Goal: Information Seeking & Learning: Compare options

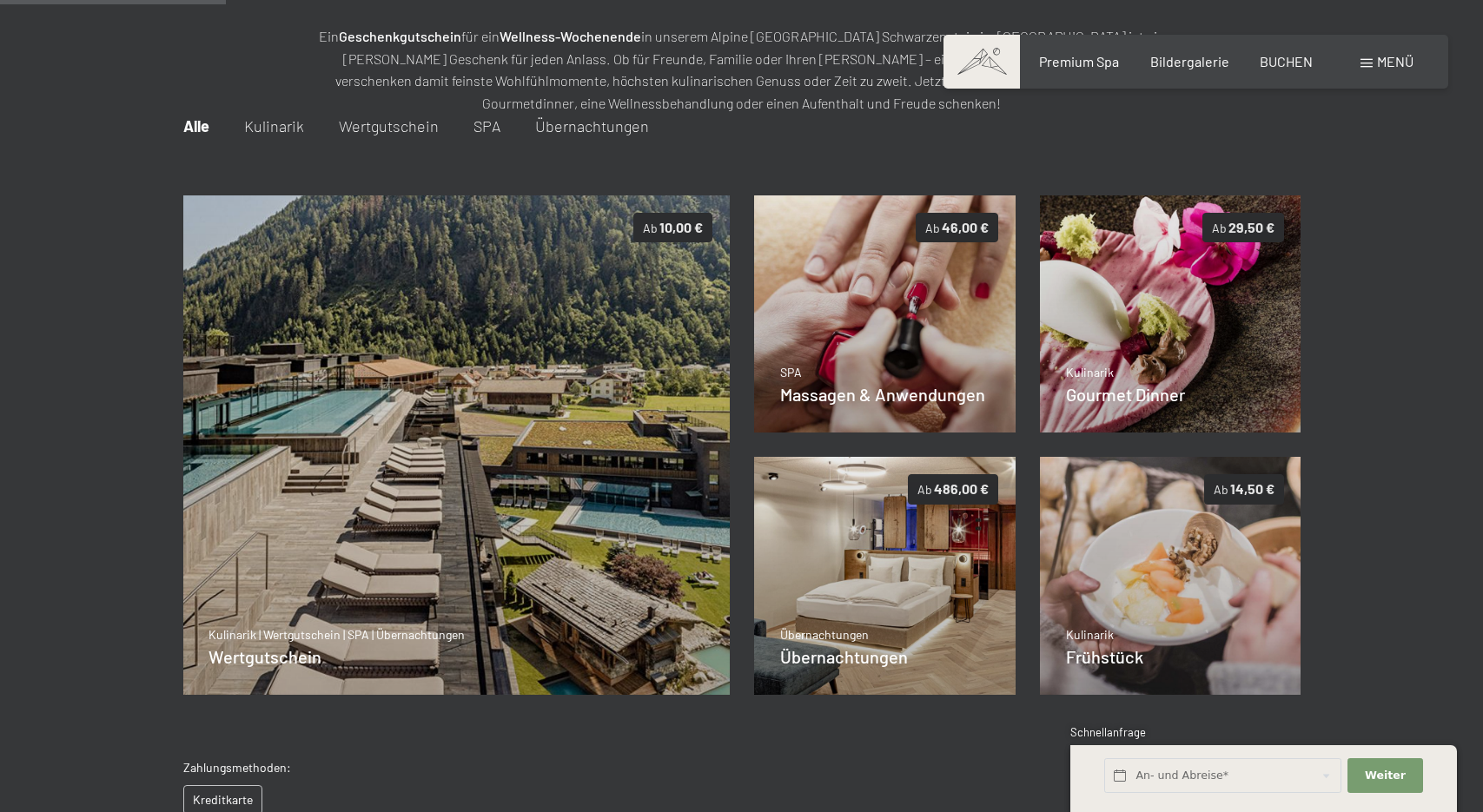
scroll to position [224, 0]
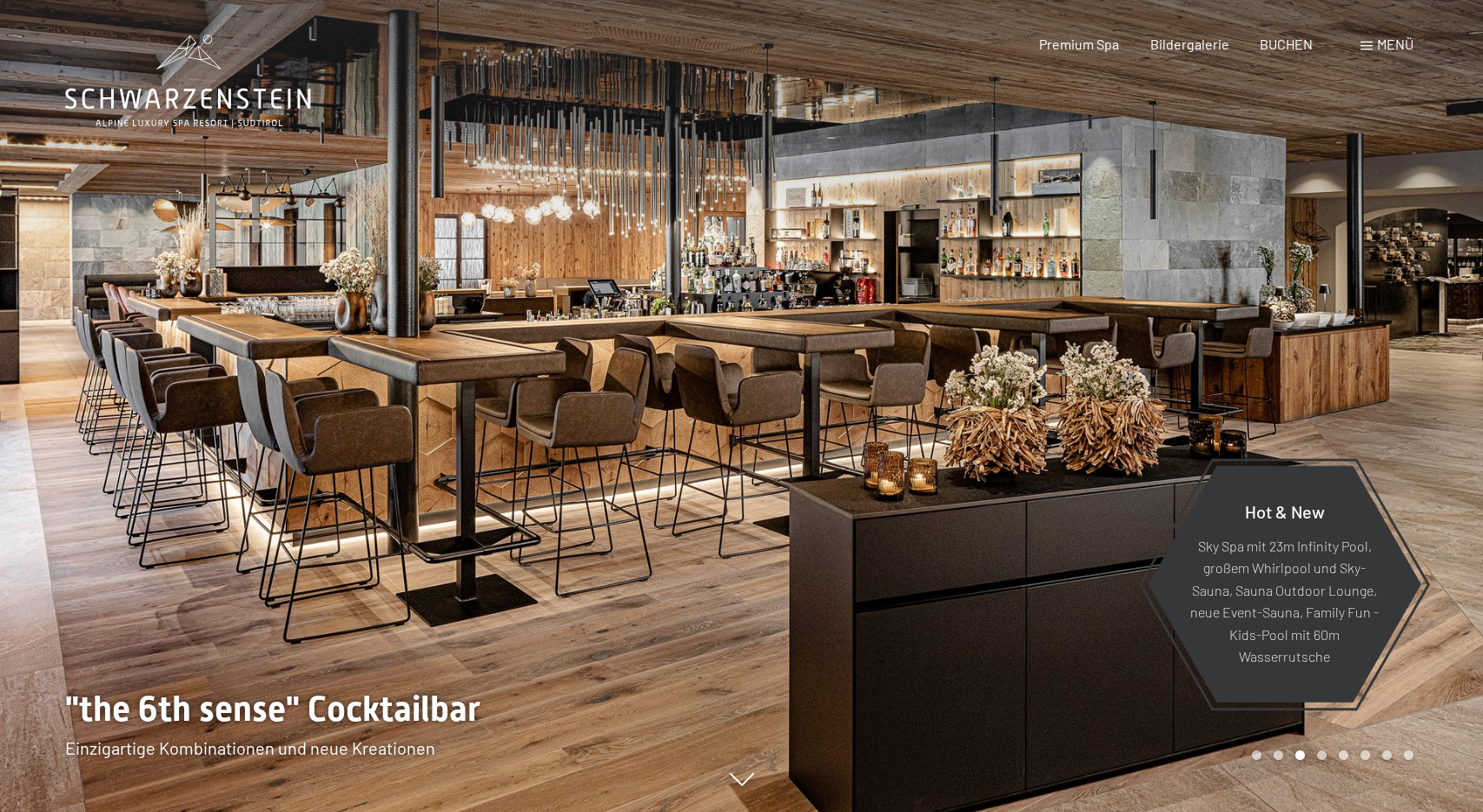
click at [1410, 355] on div at bounding box center [1113, 406] width 742 height 812
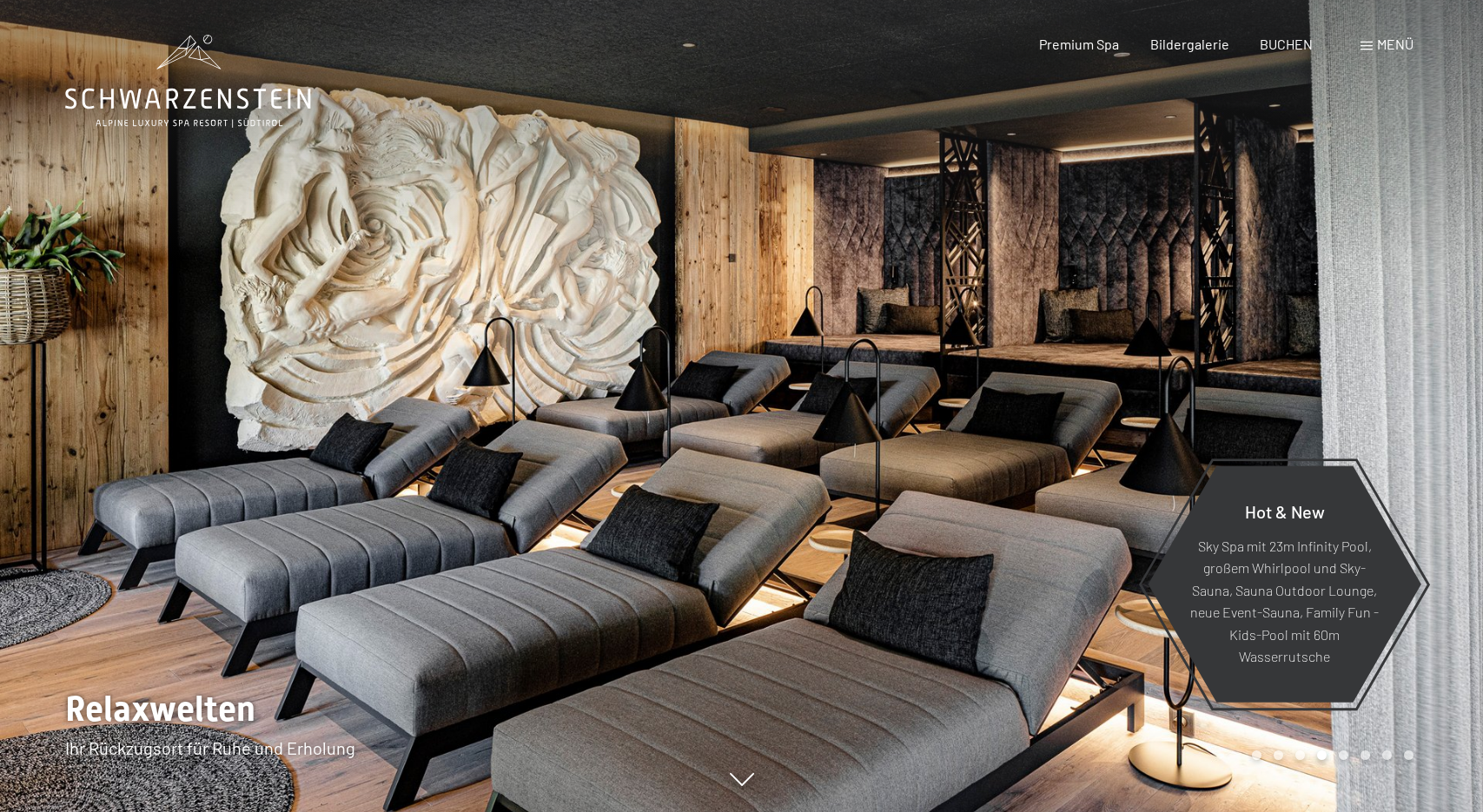
click at [1410, 355] on div at bounding box center [1113, 406] width 742 height 812
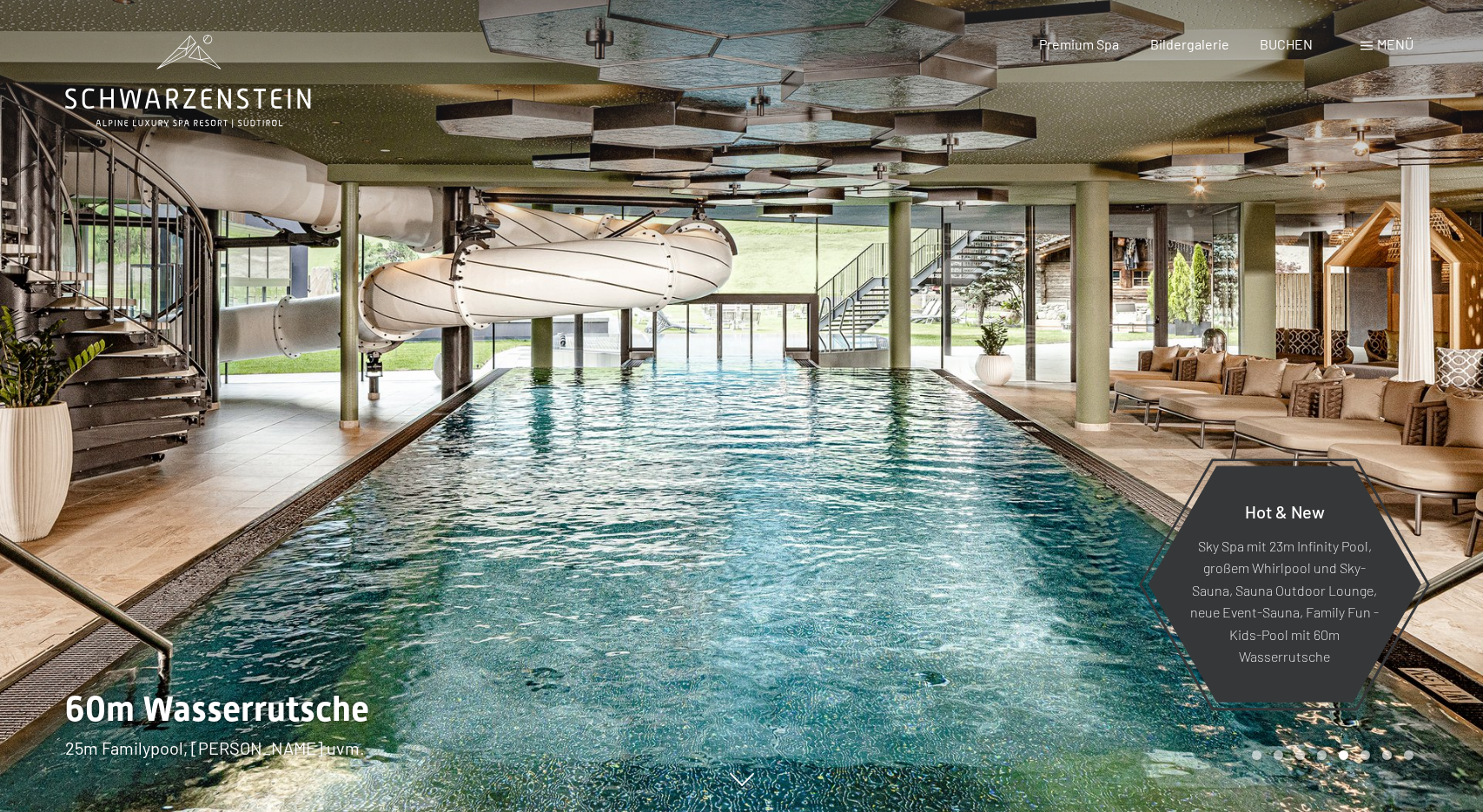
click at [1409, 354] on div at bounding box center [1113, 406] width 742 height 812
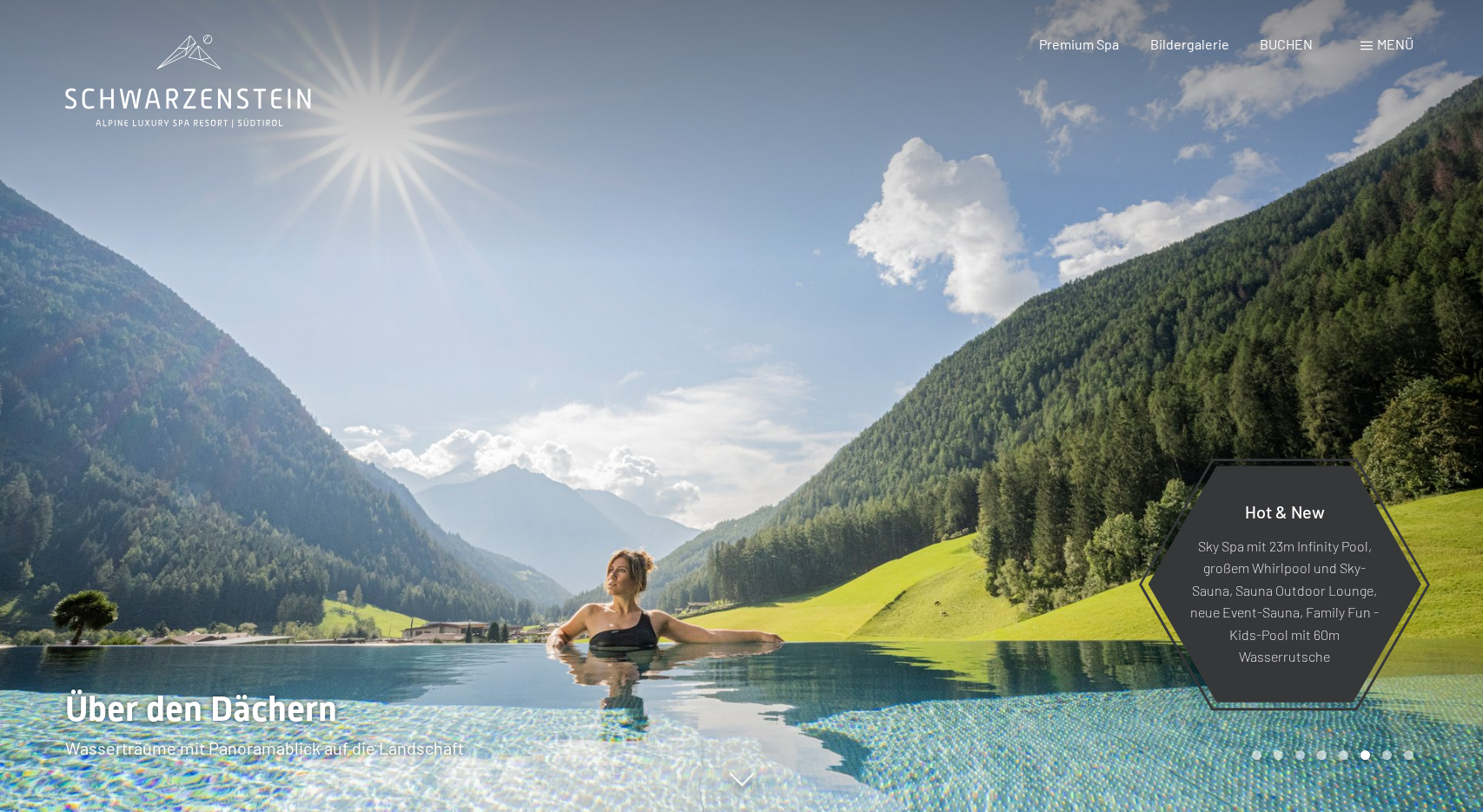
click at [1409, 354] on div at bounding box center [1113, 406] width 742 height 812
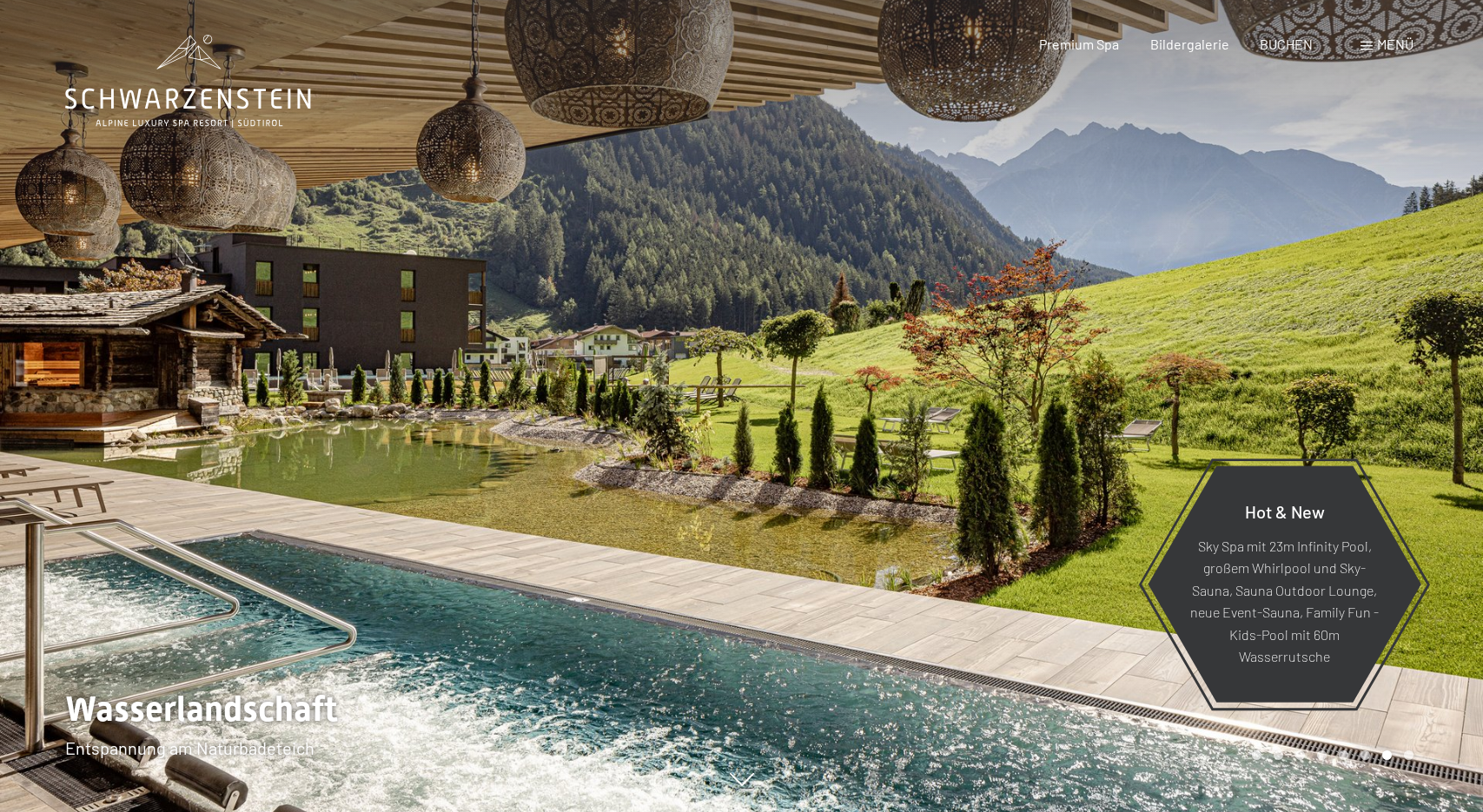
click at [1409, 354] on div at bounding box center [1113, 406] width 742 height 812
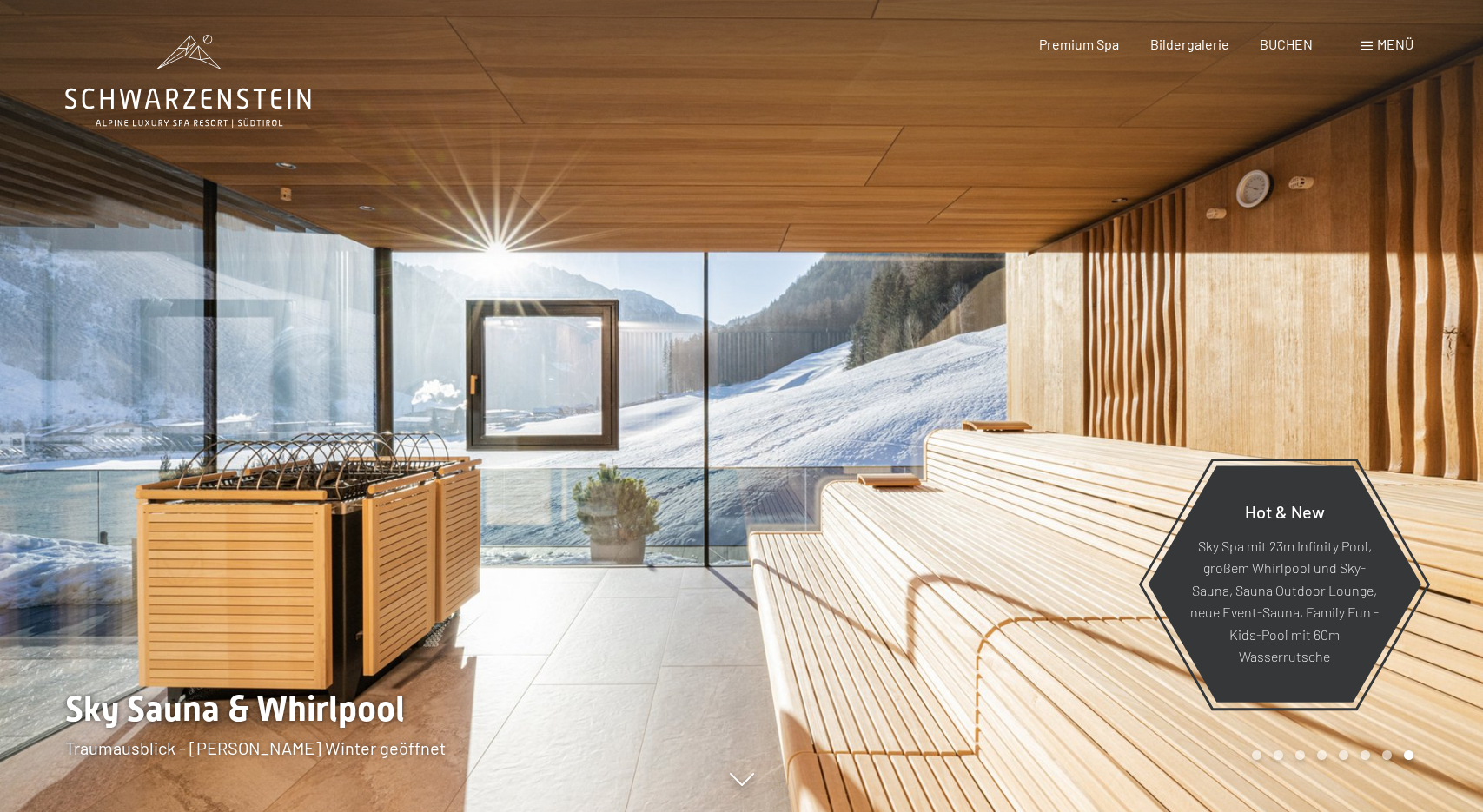
click at [1409, 354] on div at bounding box center [1113, 406] width 742 height 812
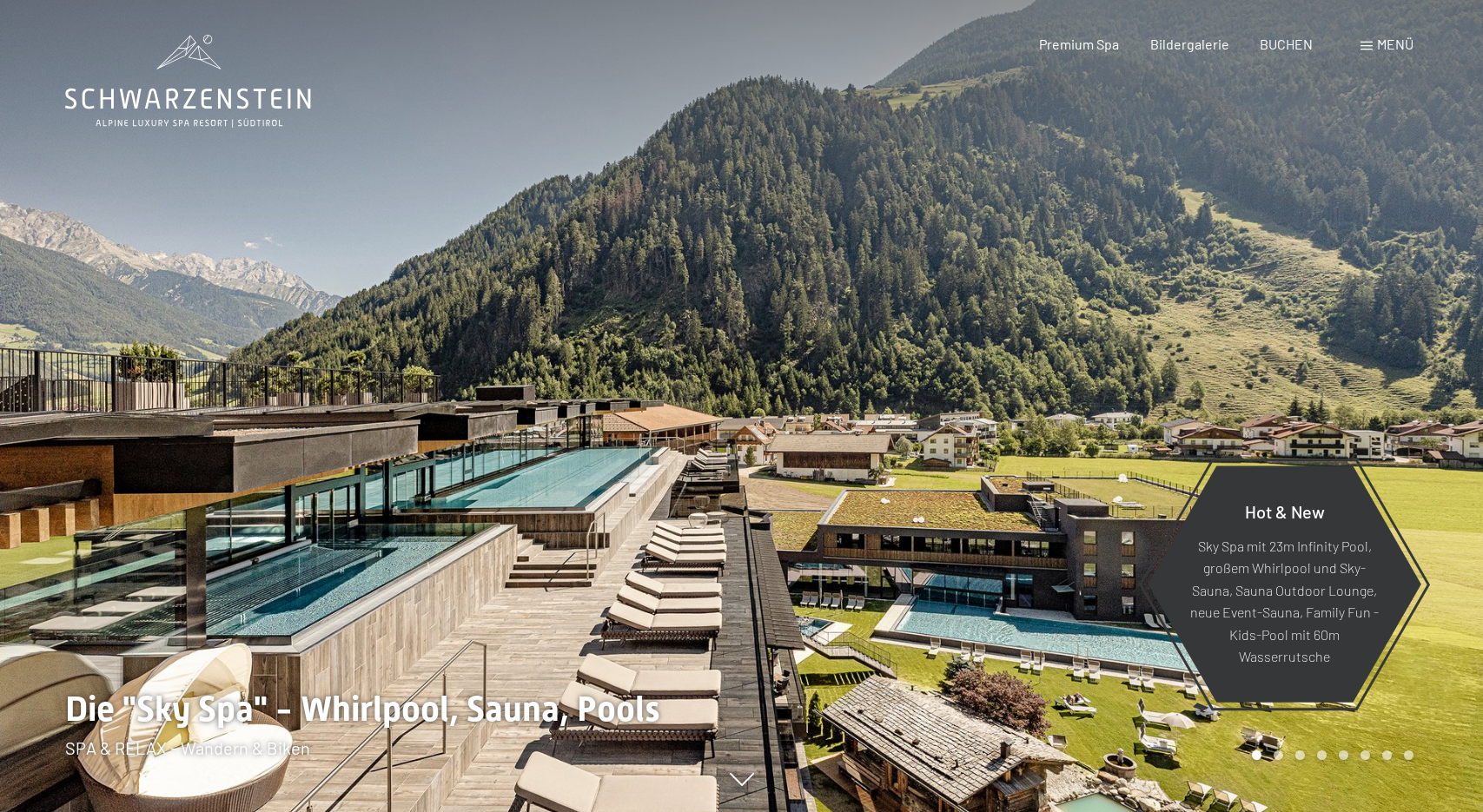
click at [1409, 354] on div at bounding box center [1113, 406] width 742 height 812
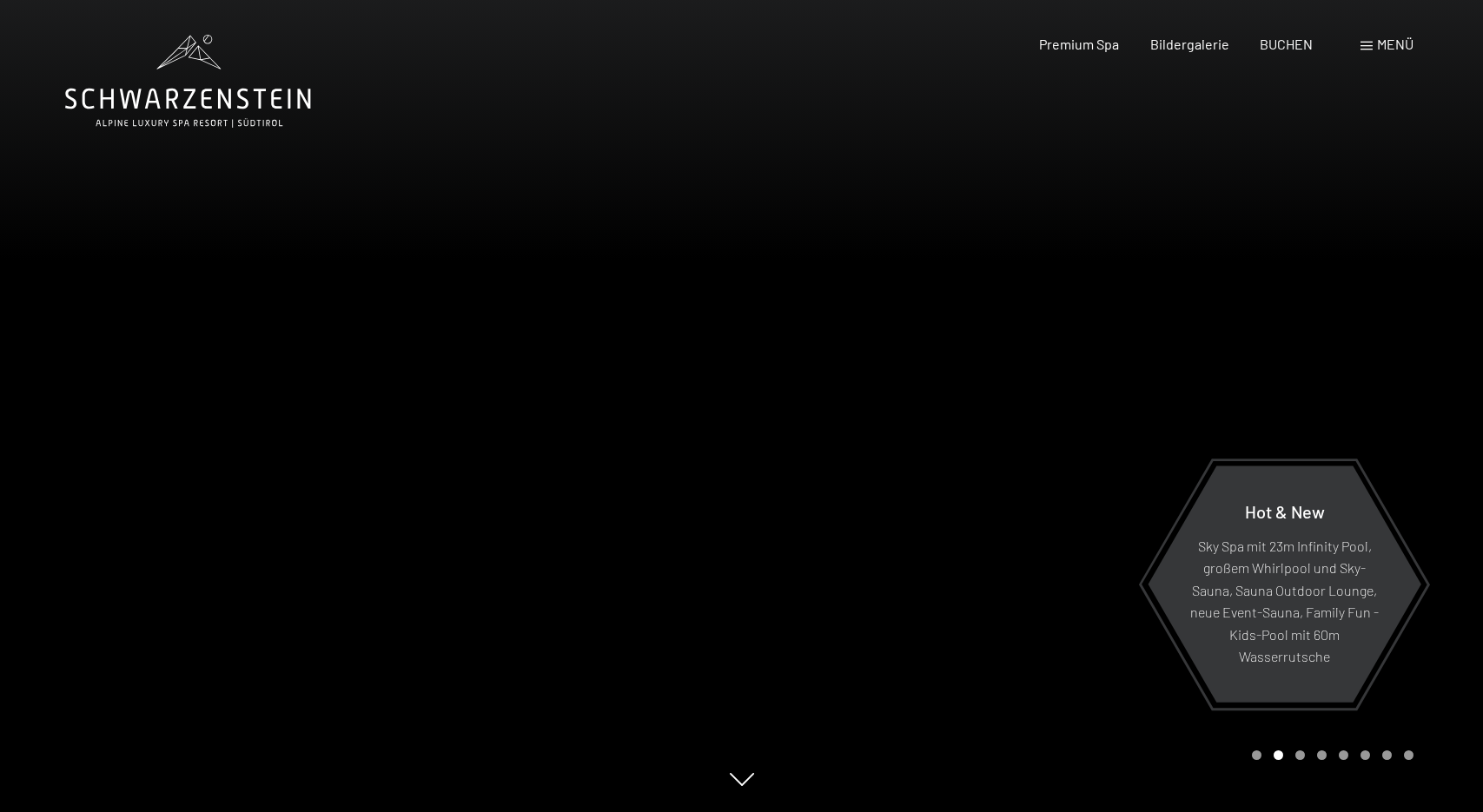
click at [1409, 354] on div at bounding box center [1113, 406] width 742 height 812
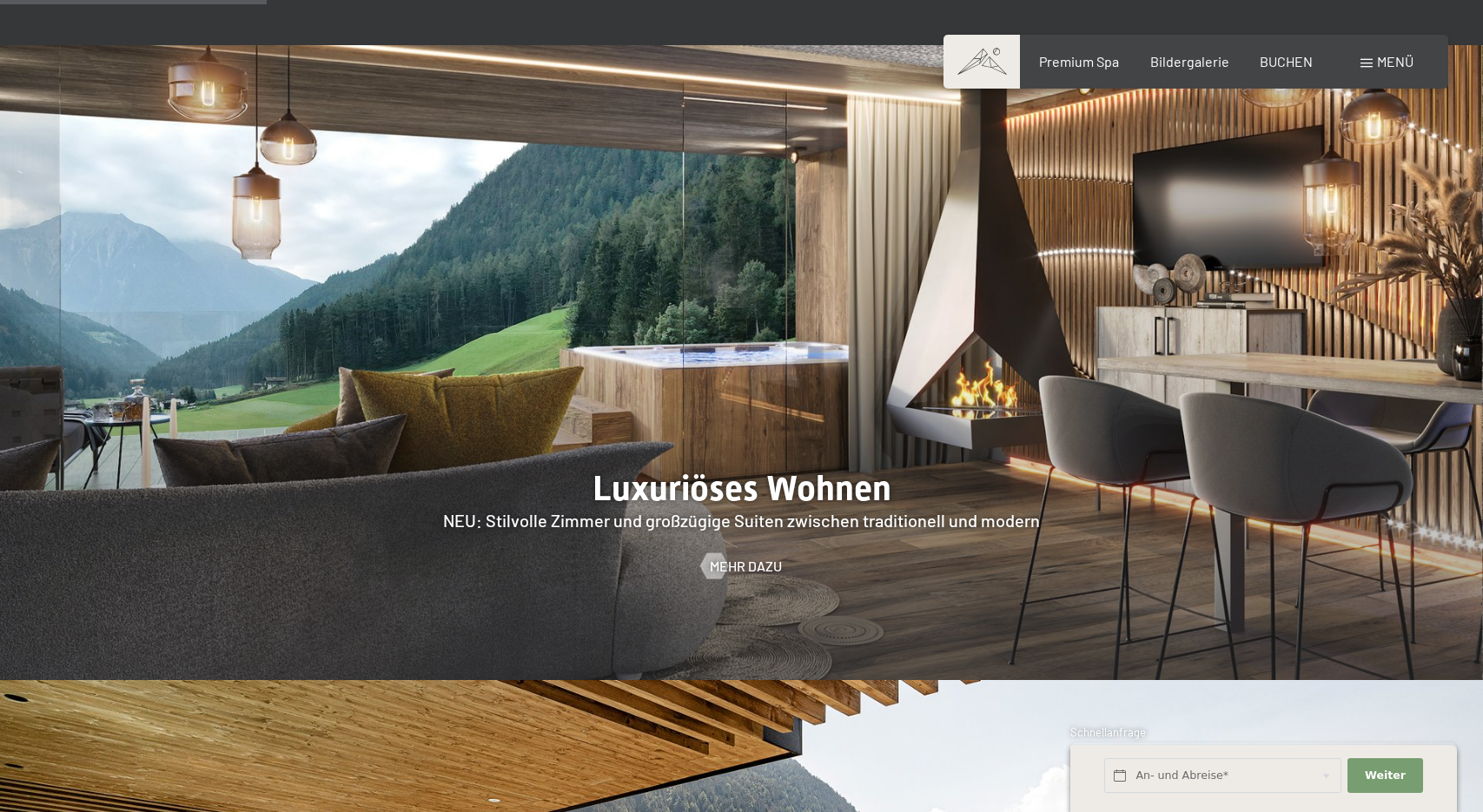
scroll to position [1930, 0]
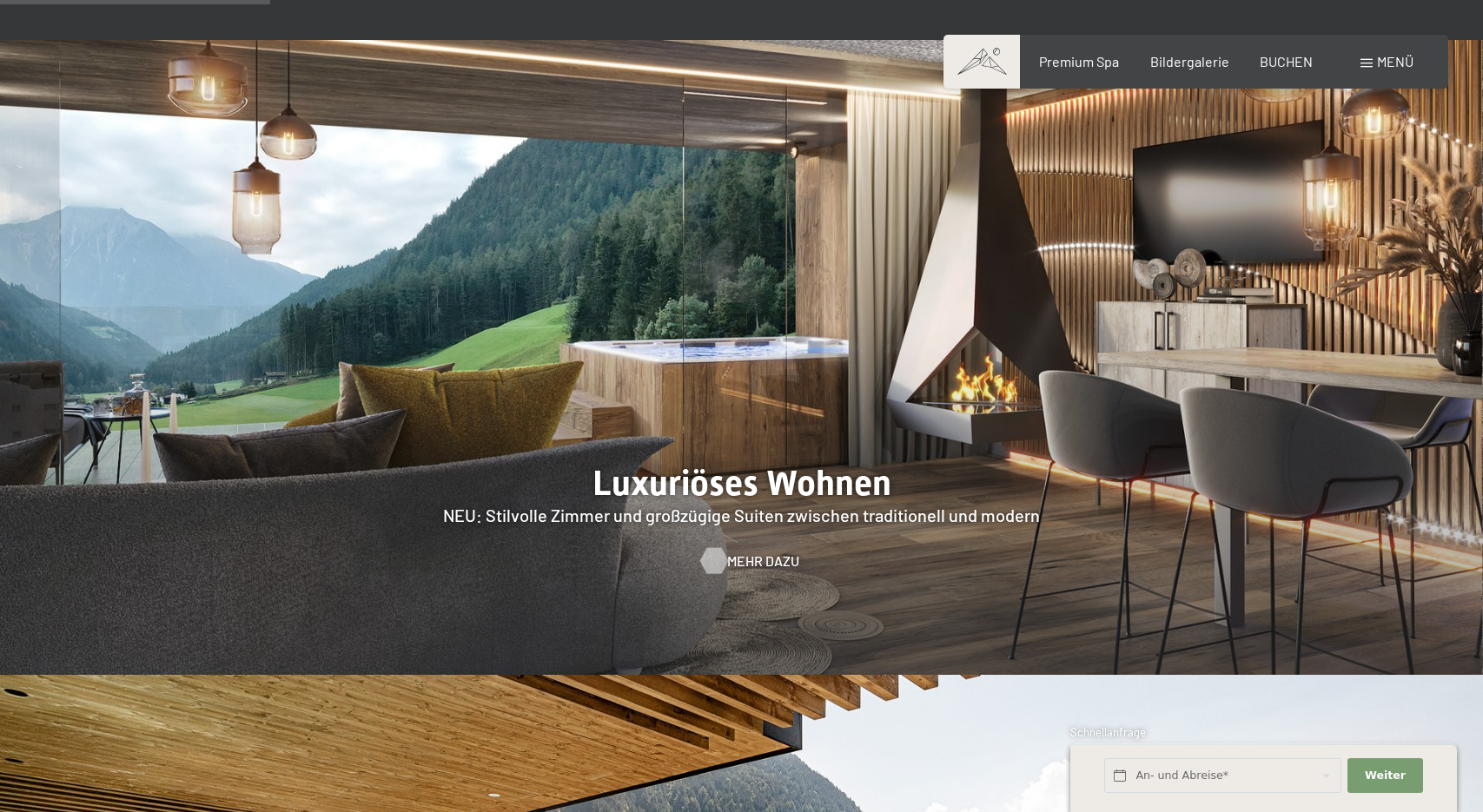
click at [741, 551] on span "Mehr dazu" at bounding box center [763, 560] width 72 height 19
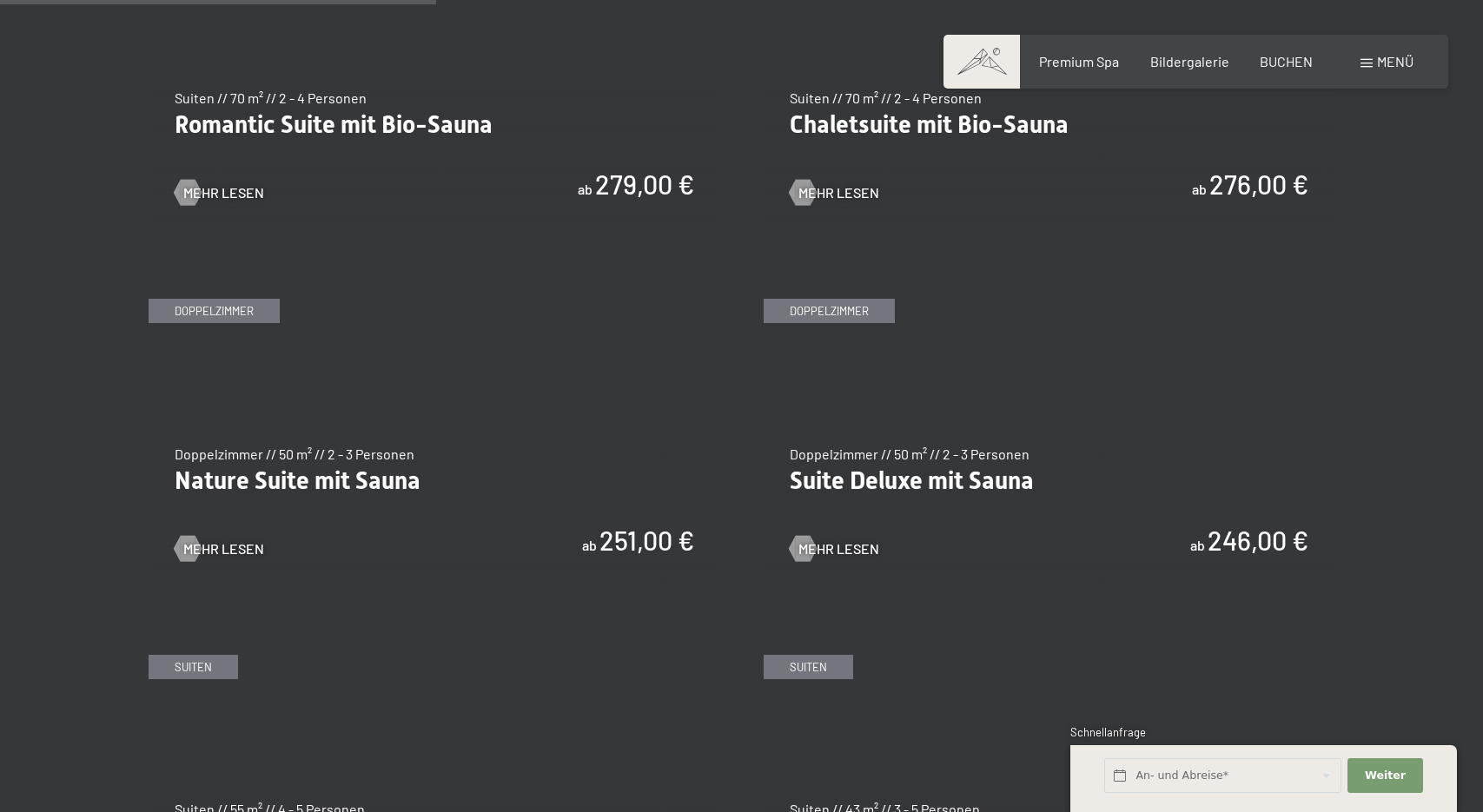
scroll to position [1596, 0]
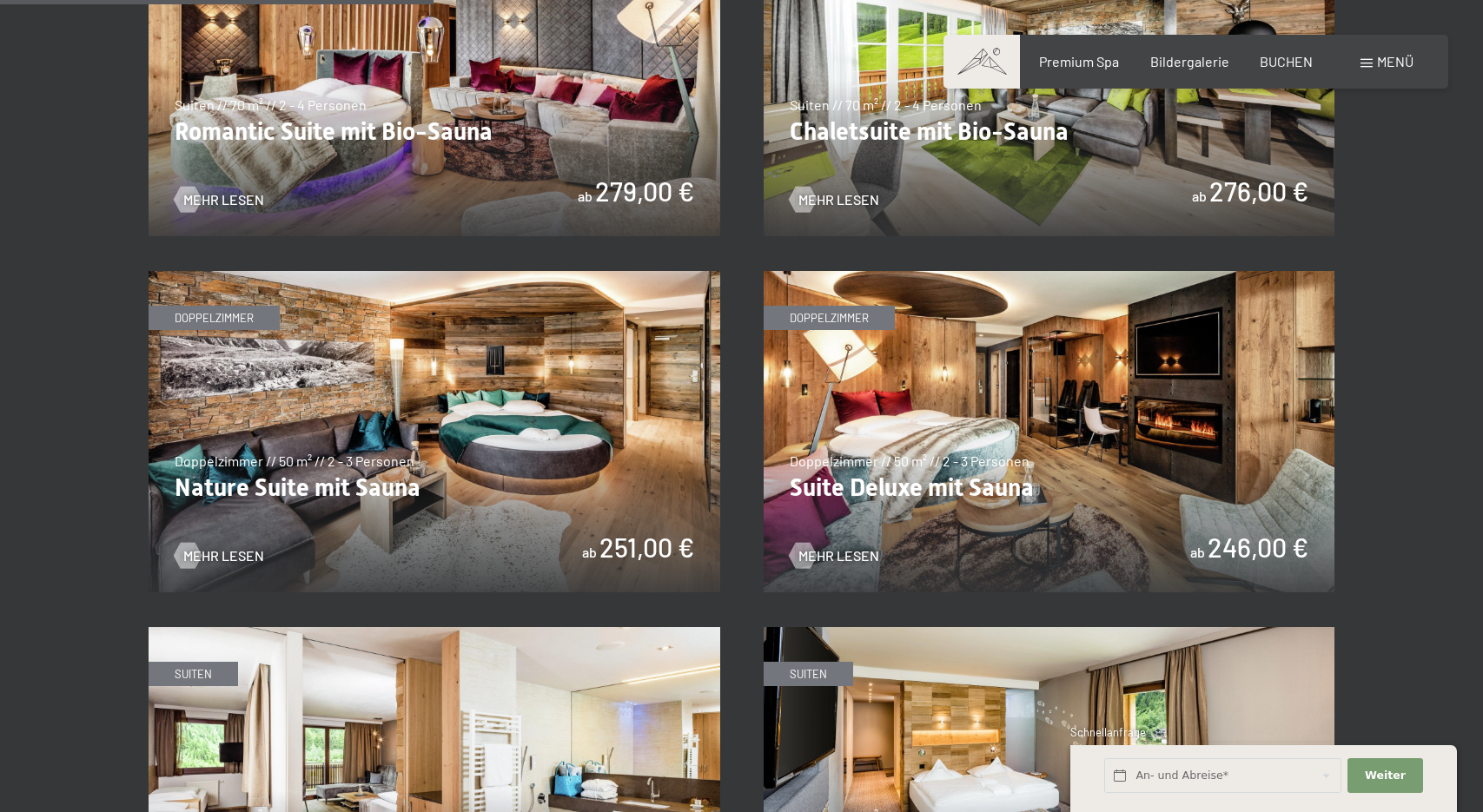
click at [963, 413] on img at bounding box center [1050, 431] width 571 height 321
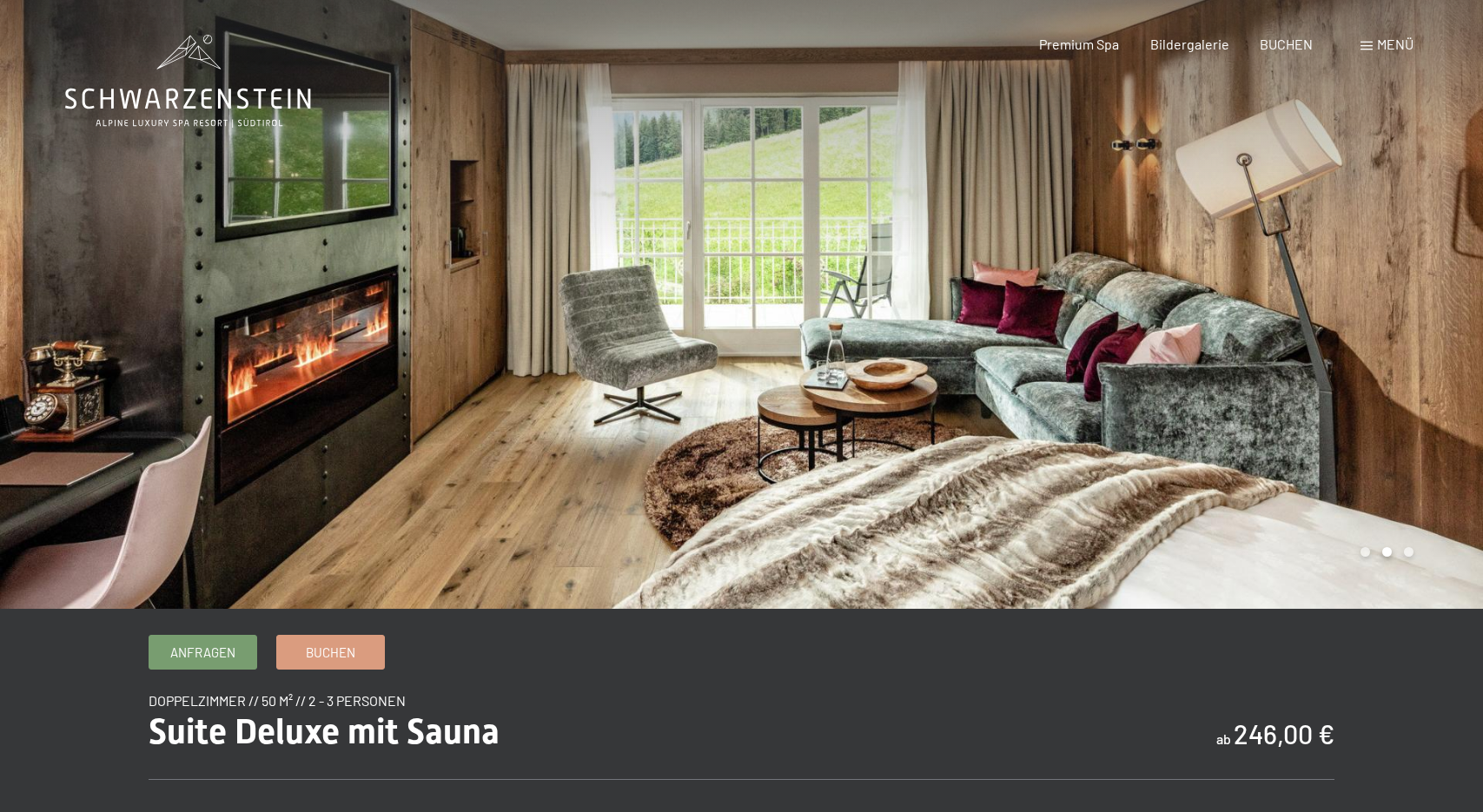
click at [1427, 299] on div at bounding box center [1113, 304] width 742 height 609
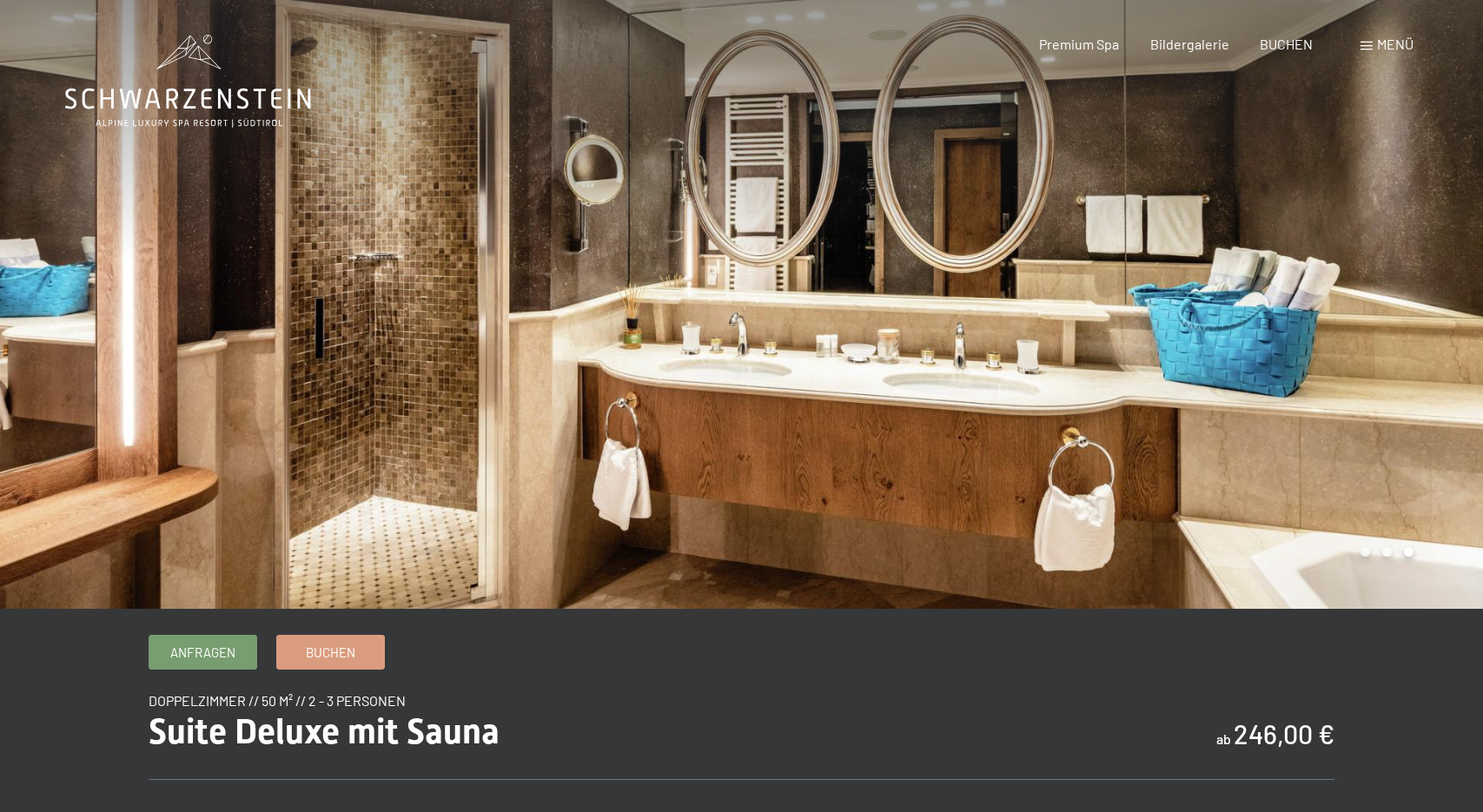
click at [1427, 299] on div at bounding box center [1113, 304] width 742 height 609
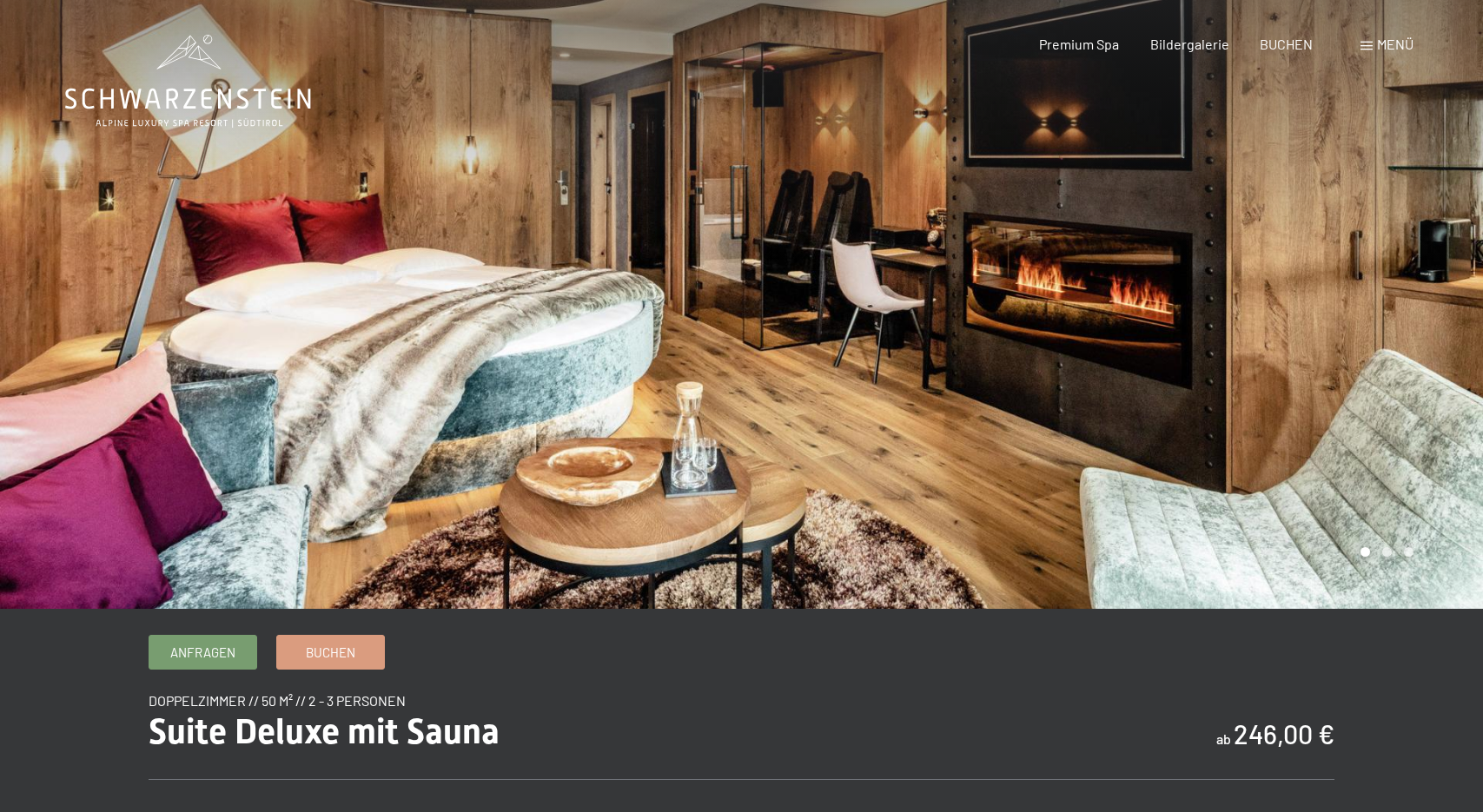
click at [1427, 299] on div at bounding box center [1113, 304] width 742 height 609
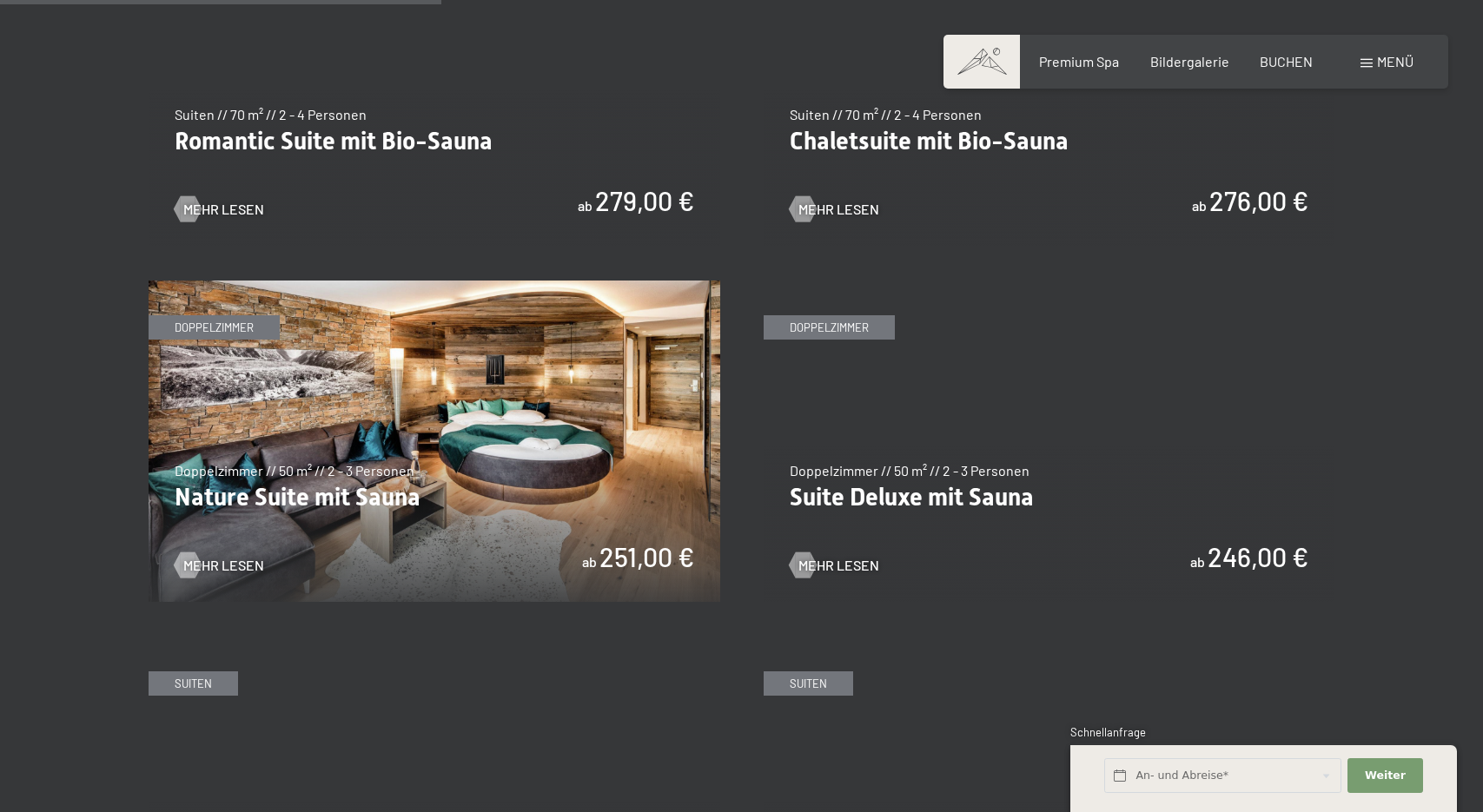
scroll to position [1643, 0]
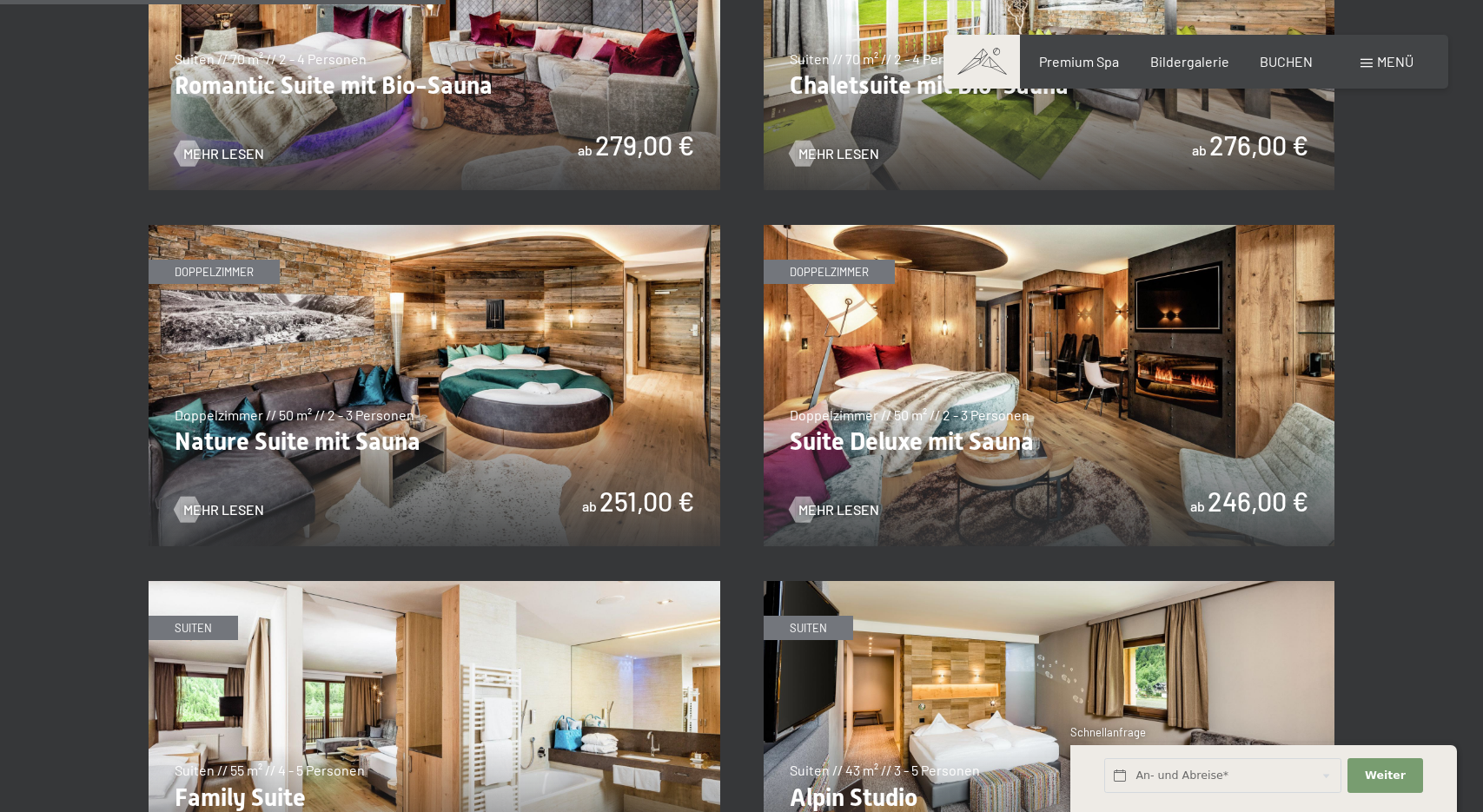
click at [482, 389] on img at bounding box center [434, 386] width 571 height 321
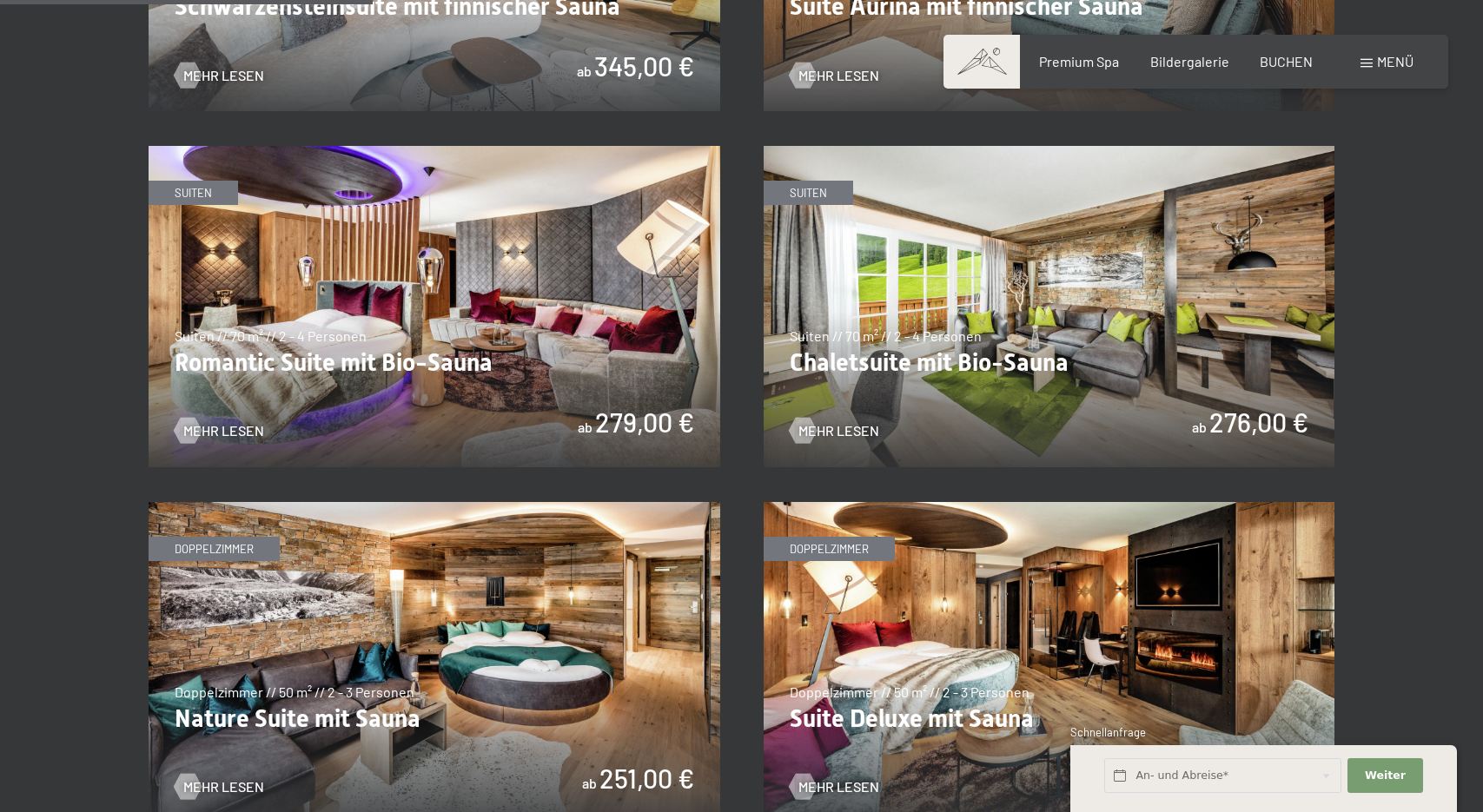
scroll to position [1344, 0]
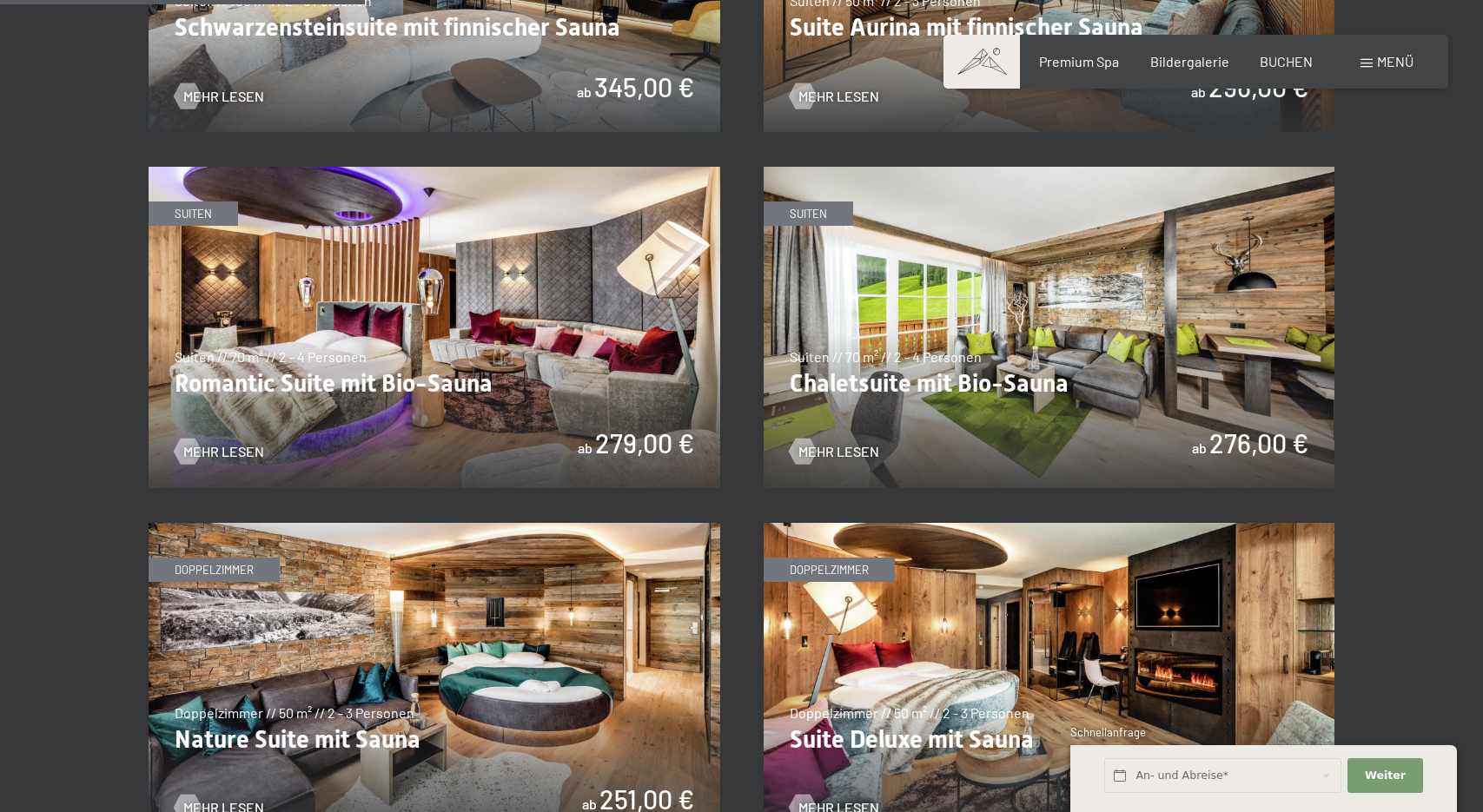
click at [1025, 326] on img at bounding box center [1050, 327] width 571 height 321
click at [278, 312] on img at bounding box center [434, 327] width 571 height 321
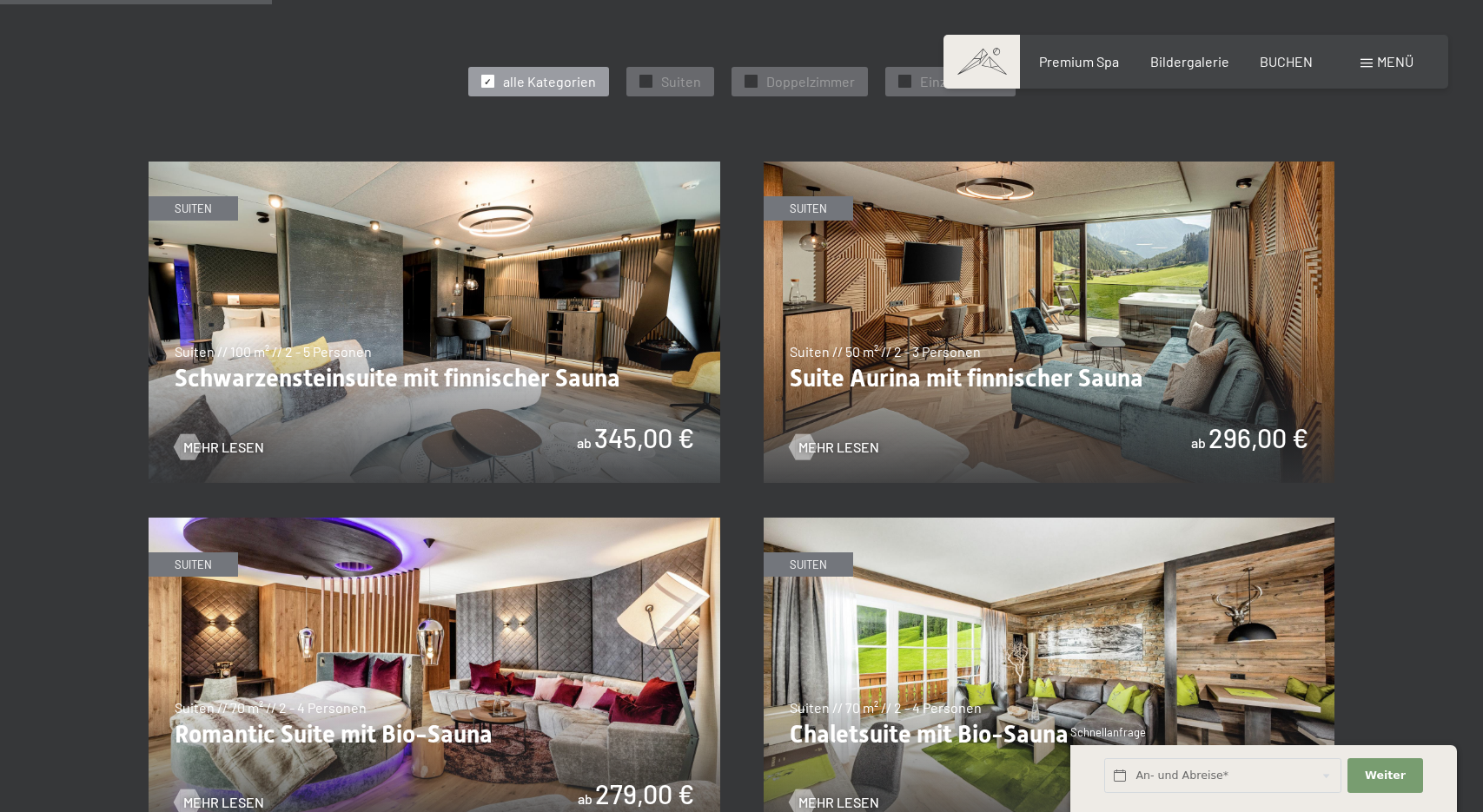
scroll to position [986, 0]
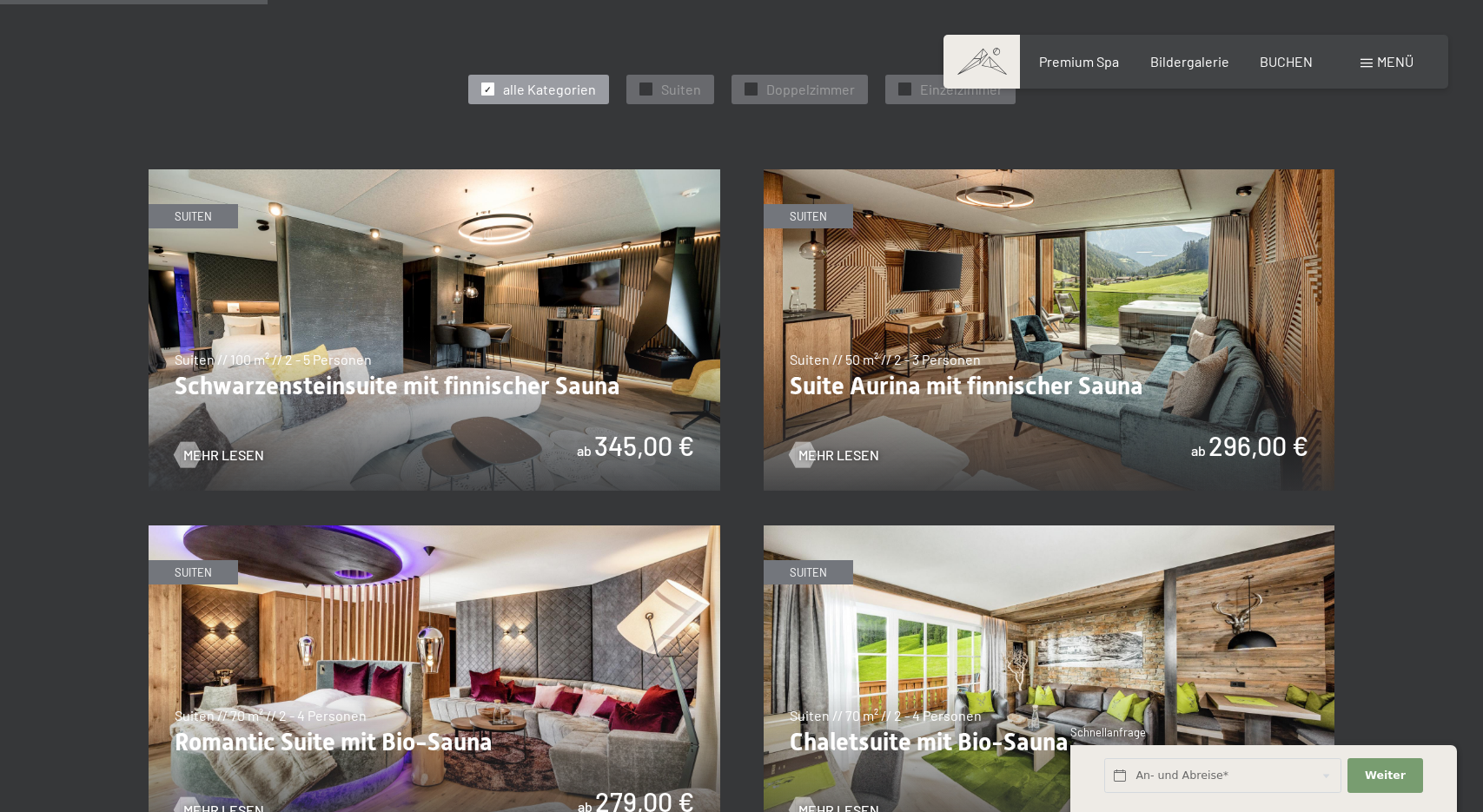
click at [1017, 335] on img at bounding box center [1050, 330] width 571 height 321
click at [401, 308] on img at bounding box center [434, 330] width 571 height 321
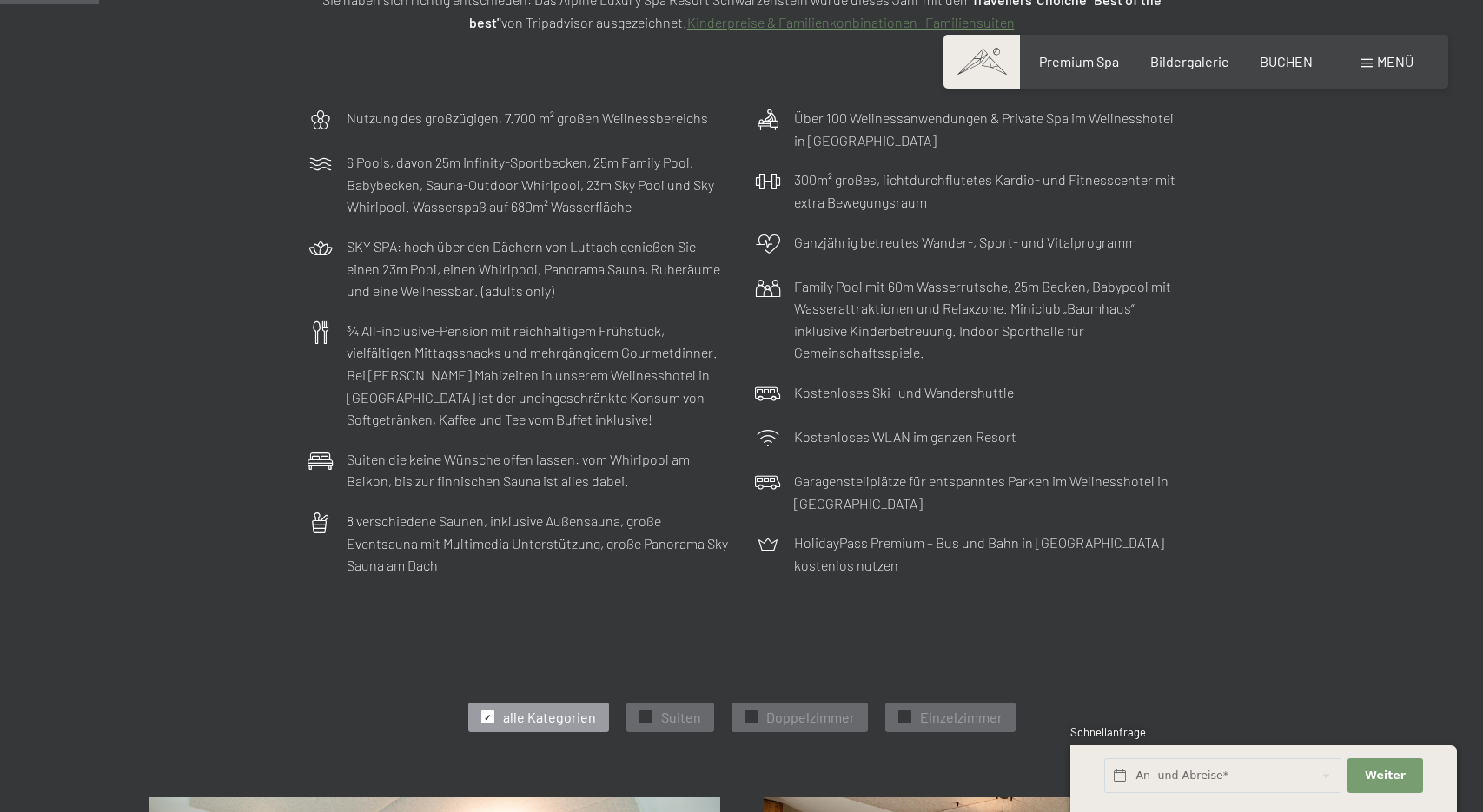
scroll to position [349, 0]
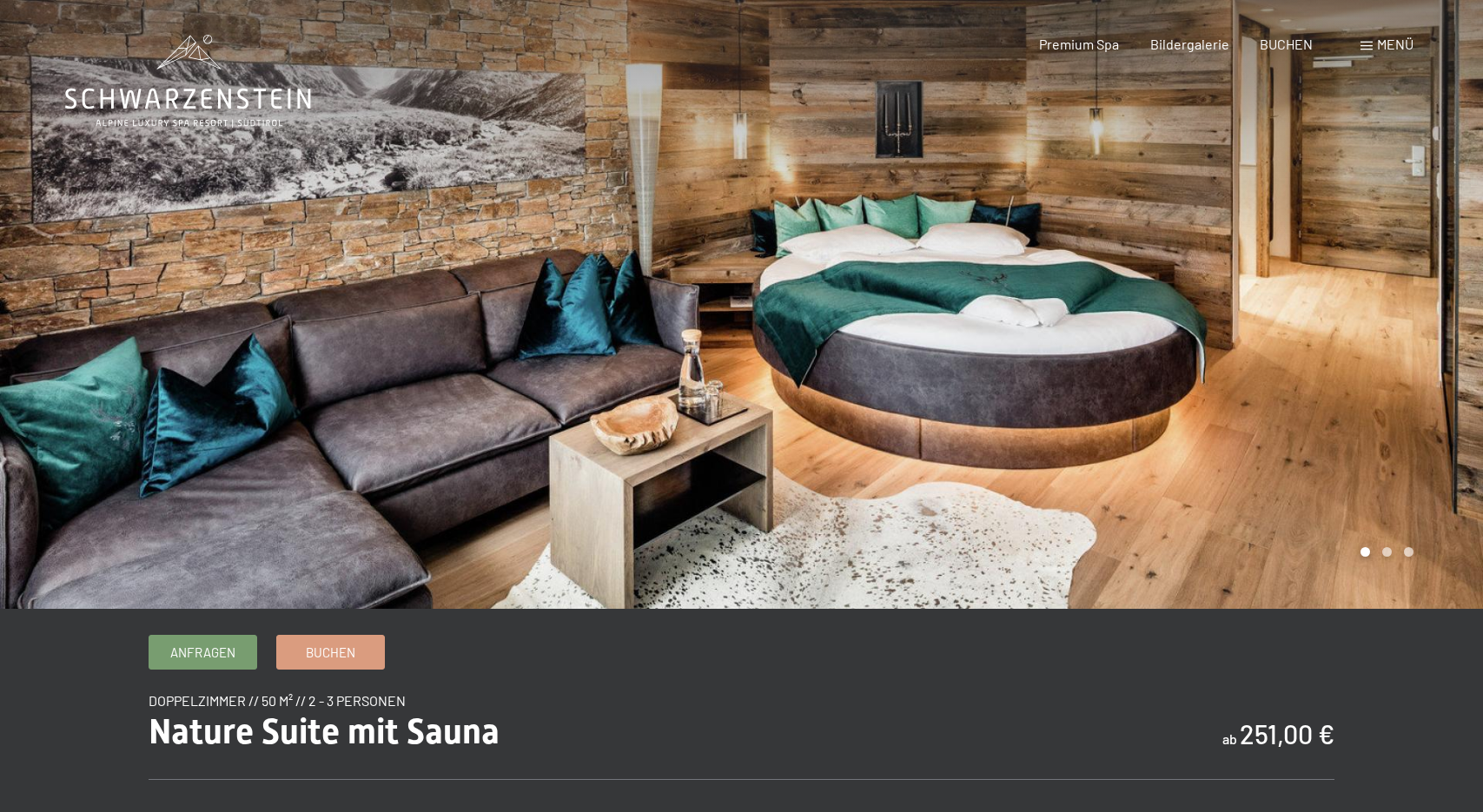
click at [1384, 273] on div at bounding box center [1113, 304] width 742 height 609
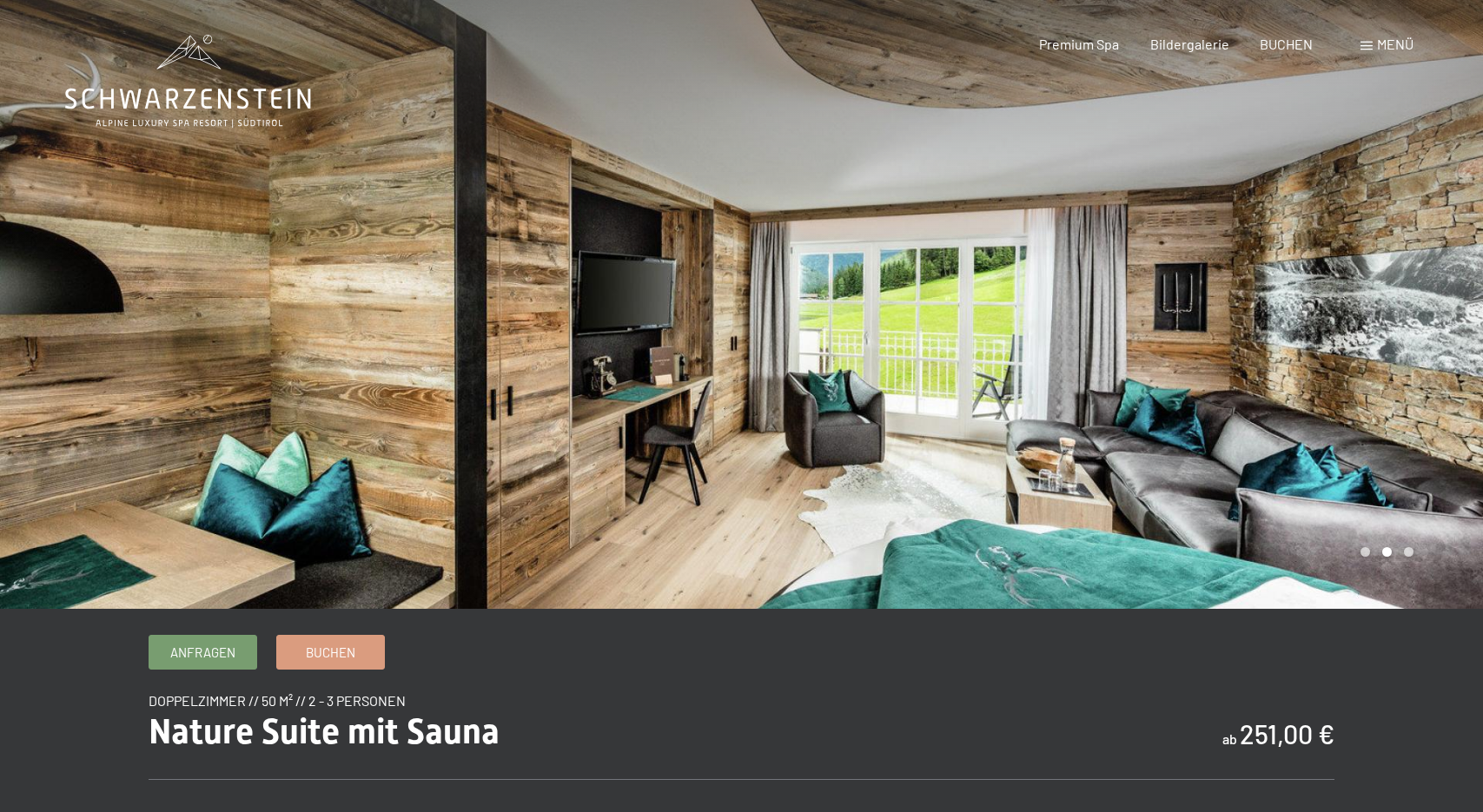
click at [1384, 273] on div at bounding box center [1113, 304] width 742 height 609
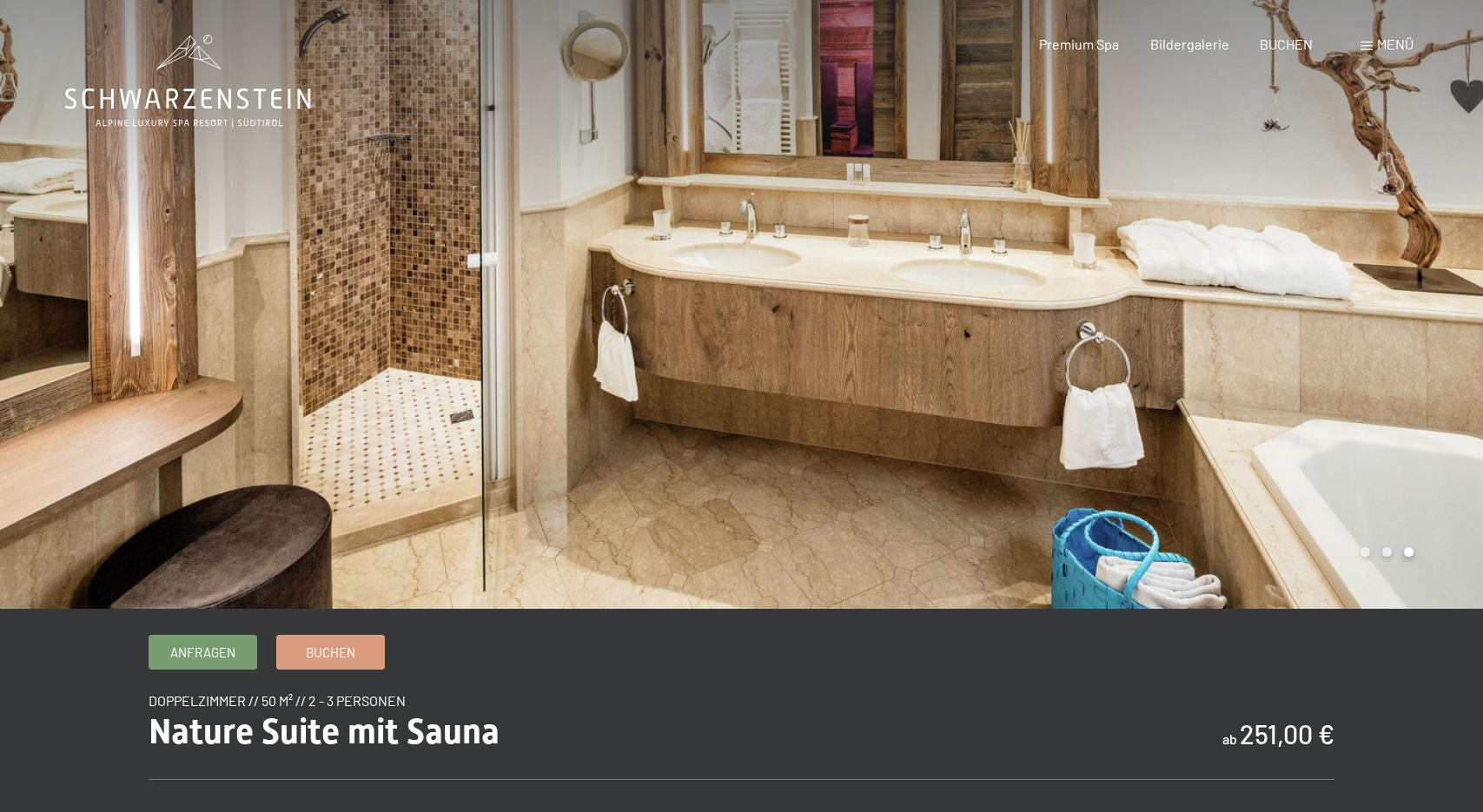
click at [1383, 273] on div at bounding box center [1113, 304] width 742 height 609
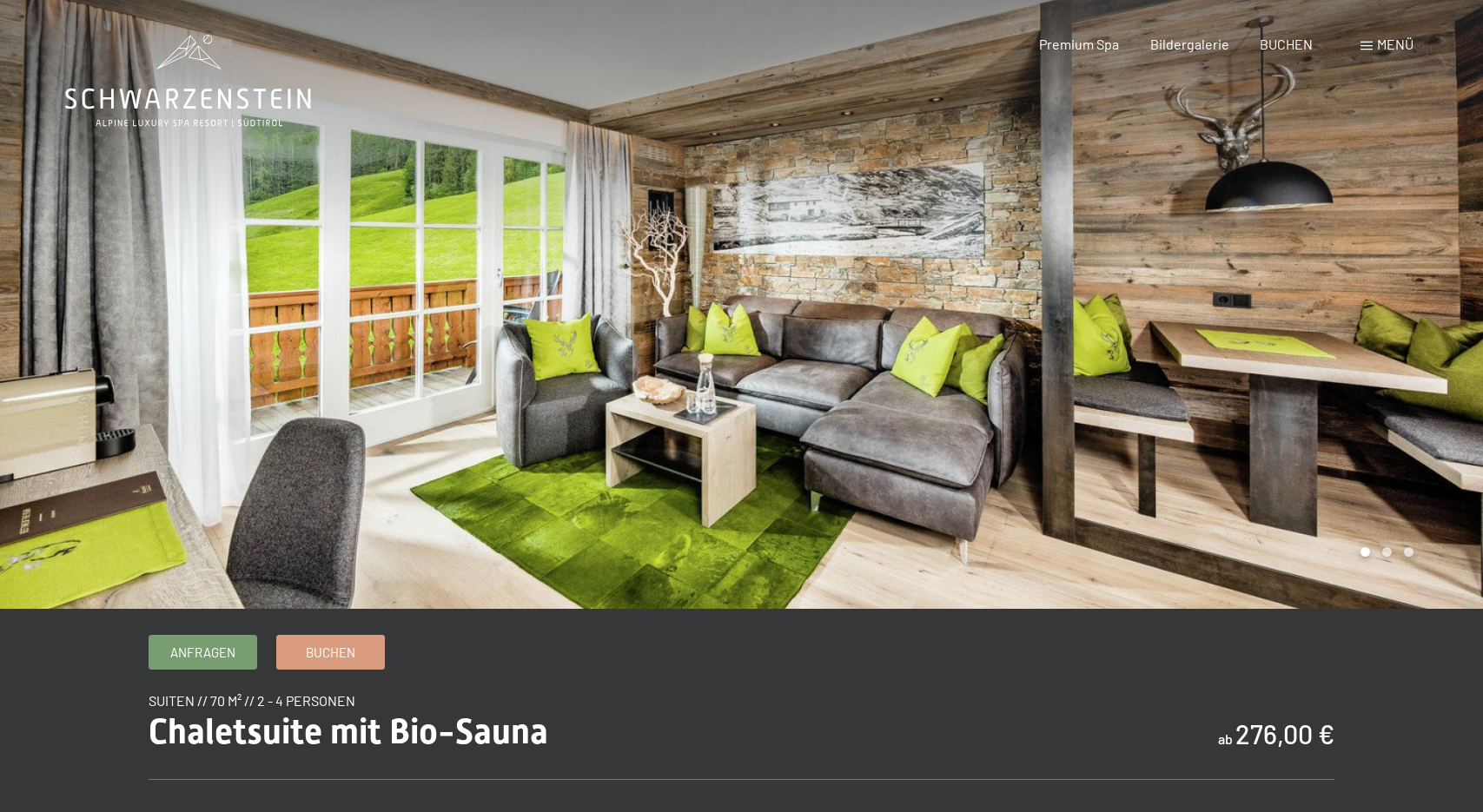
click at [1395, 289] on div at bounding box center [1113, 304] width 742 height 609
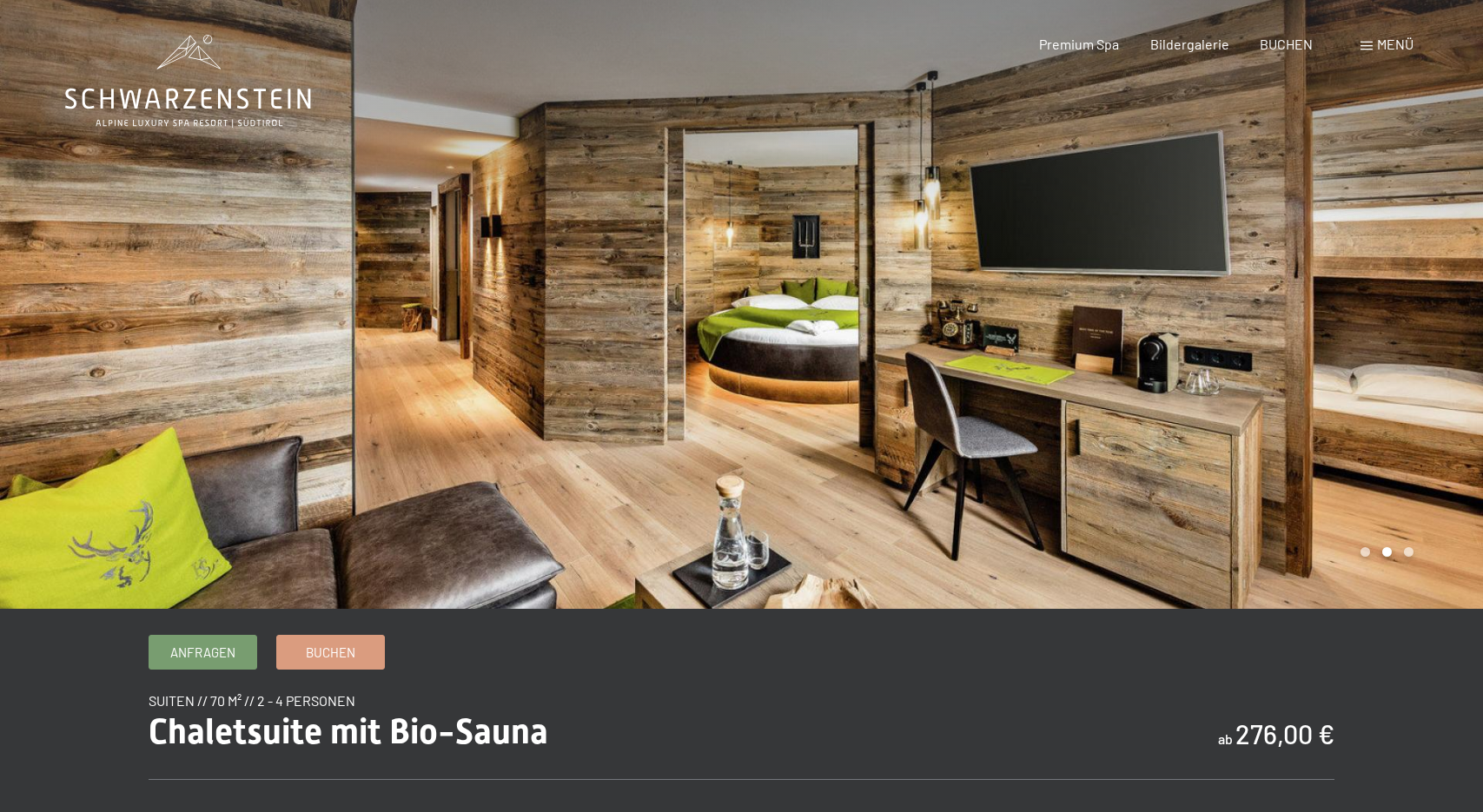
click at [1395, 289] on div at bounding box center [1113, 304] width 742 height 609
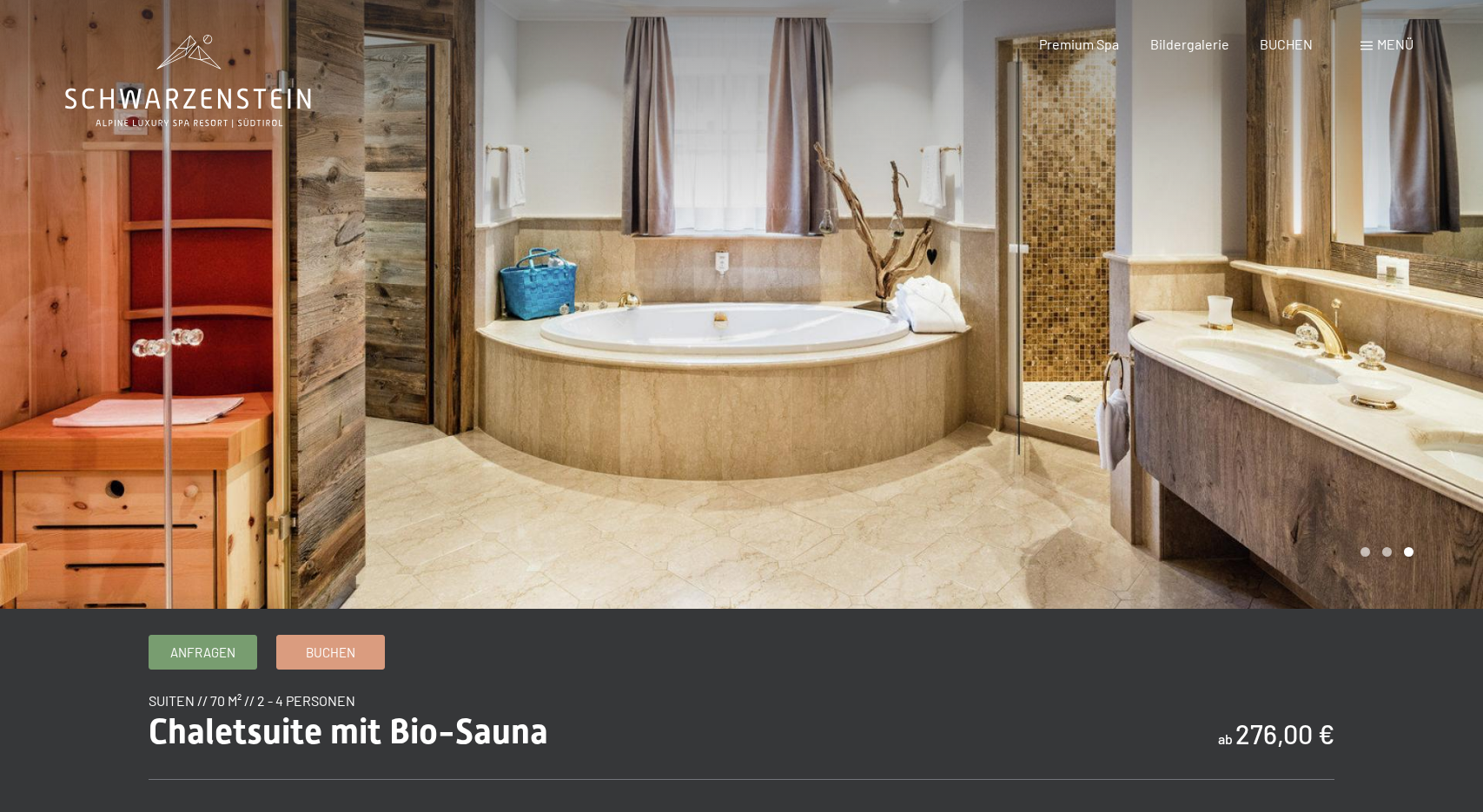
click at [1395, 289] on div at bounding box center [1113, 304] width 742 height 609
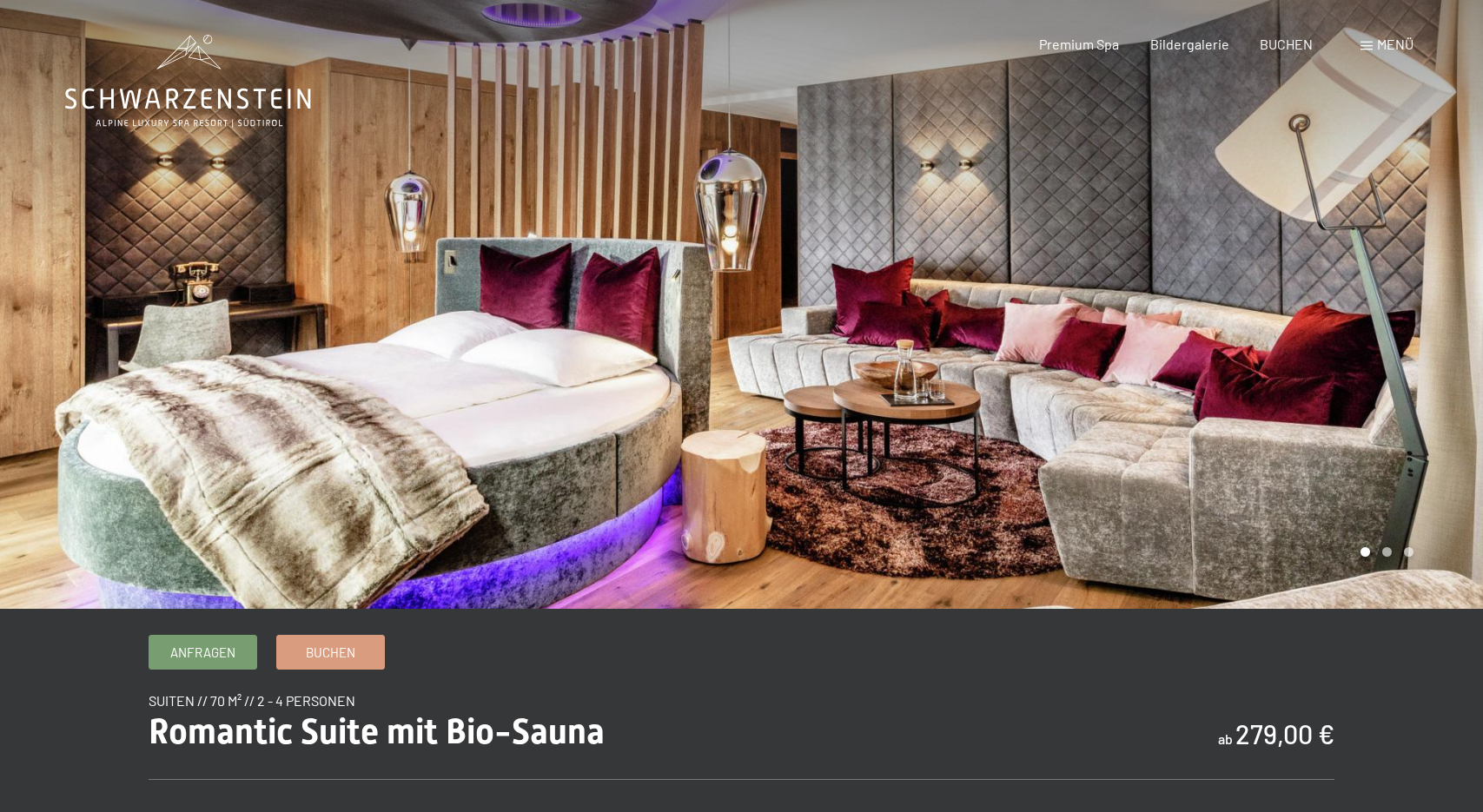
click at [1417, 296] on div at bounding box center [1113, 304] width 742 height 609
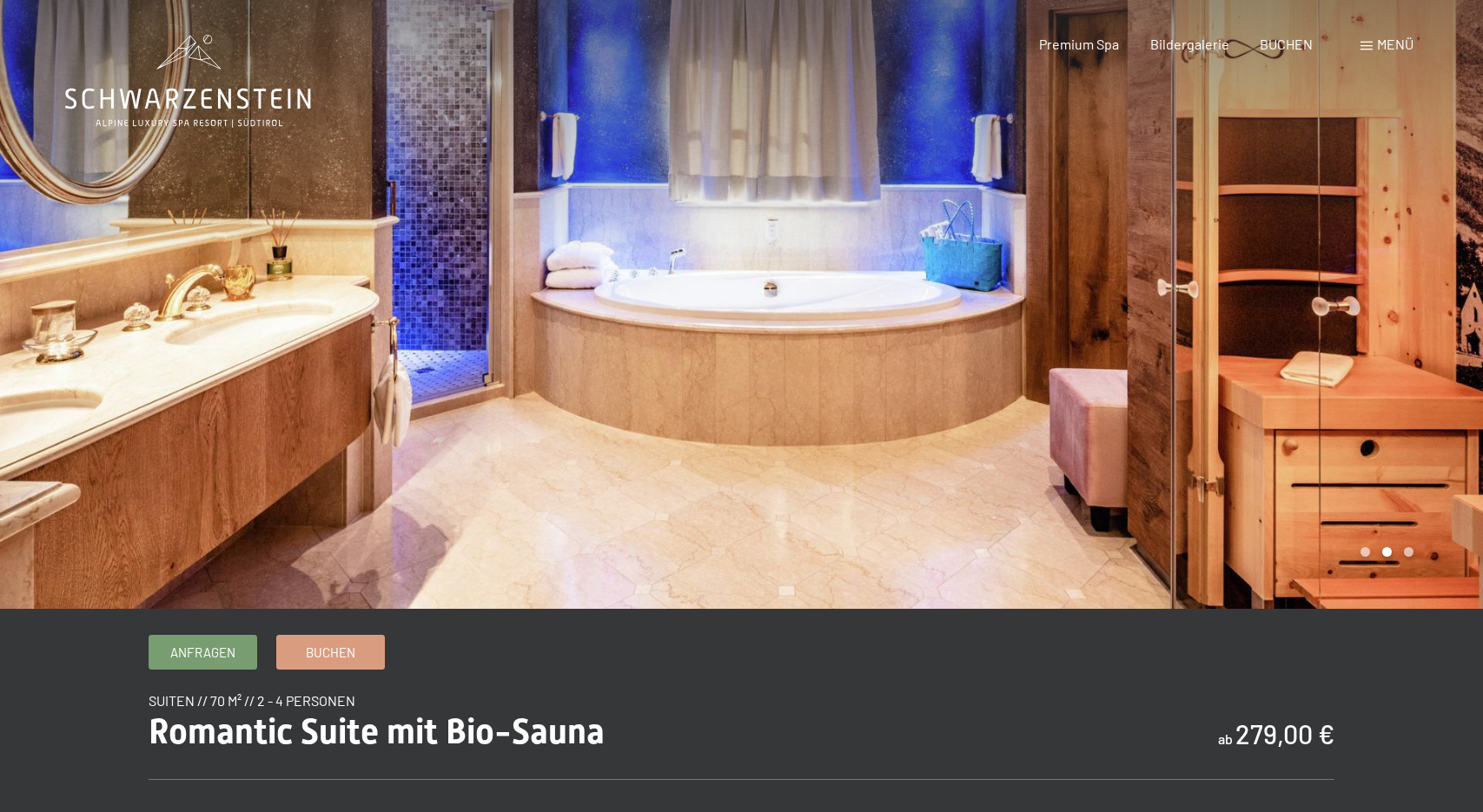
click at [1417, 296] on div at bounding box center [1113, 304] width 742 height 609
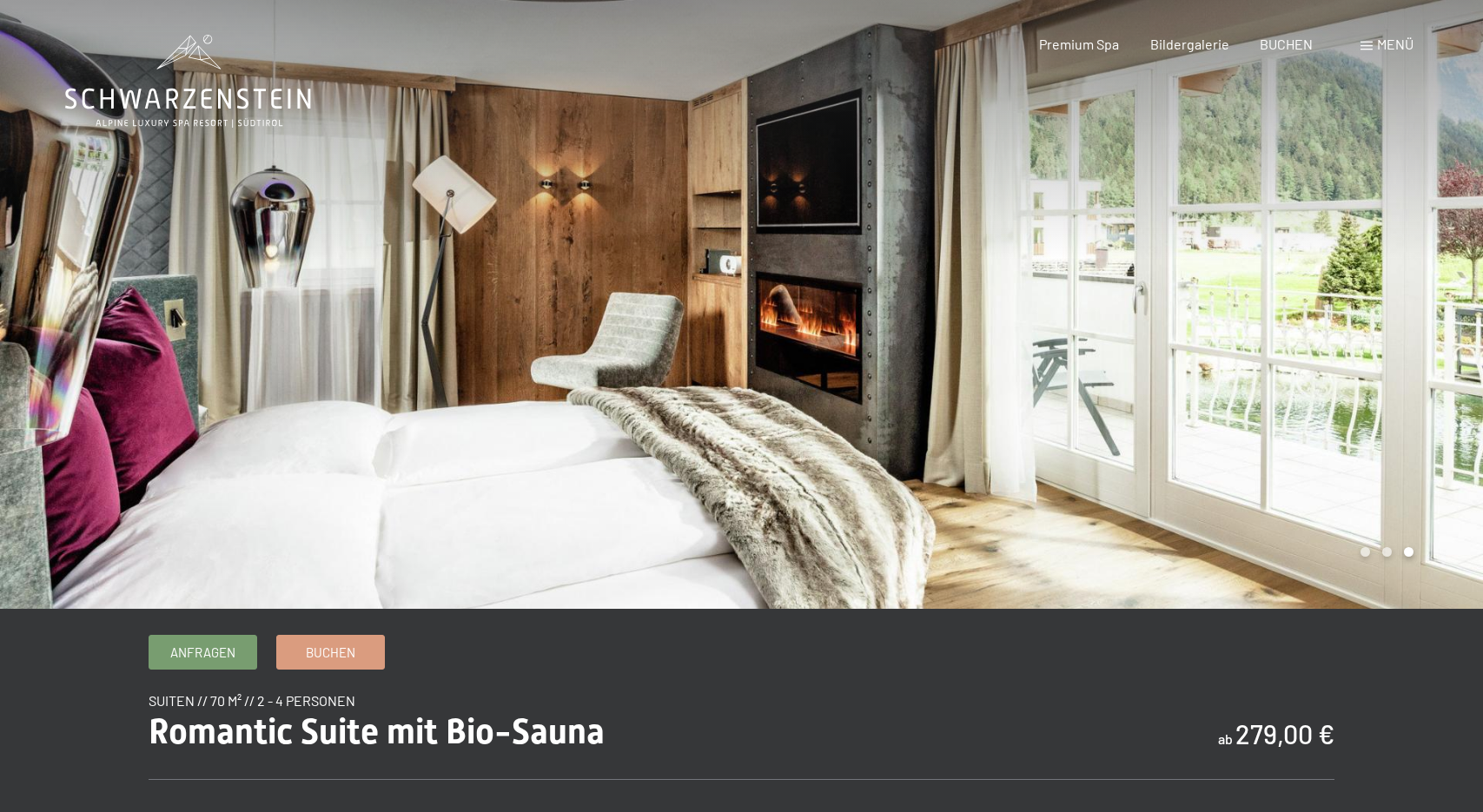
click at [1417, 296] on div at bounding box center [1113, 304] width 742 height 609
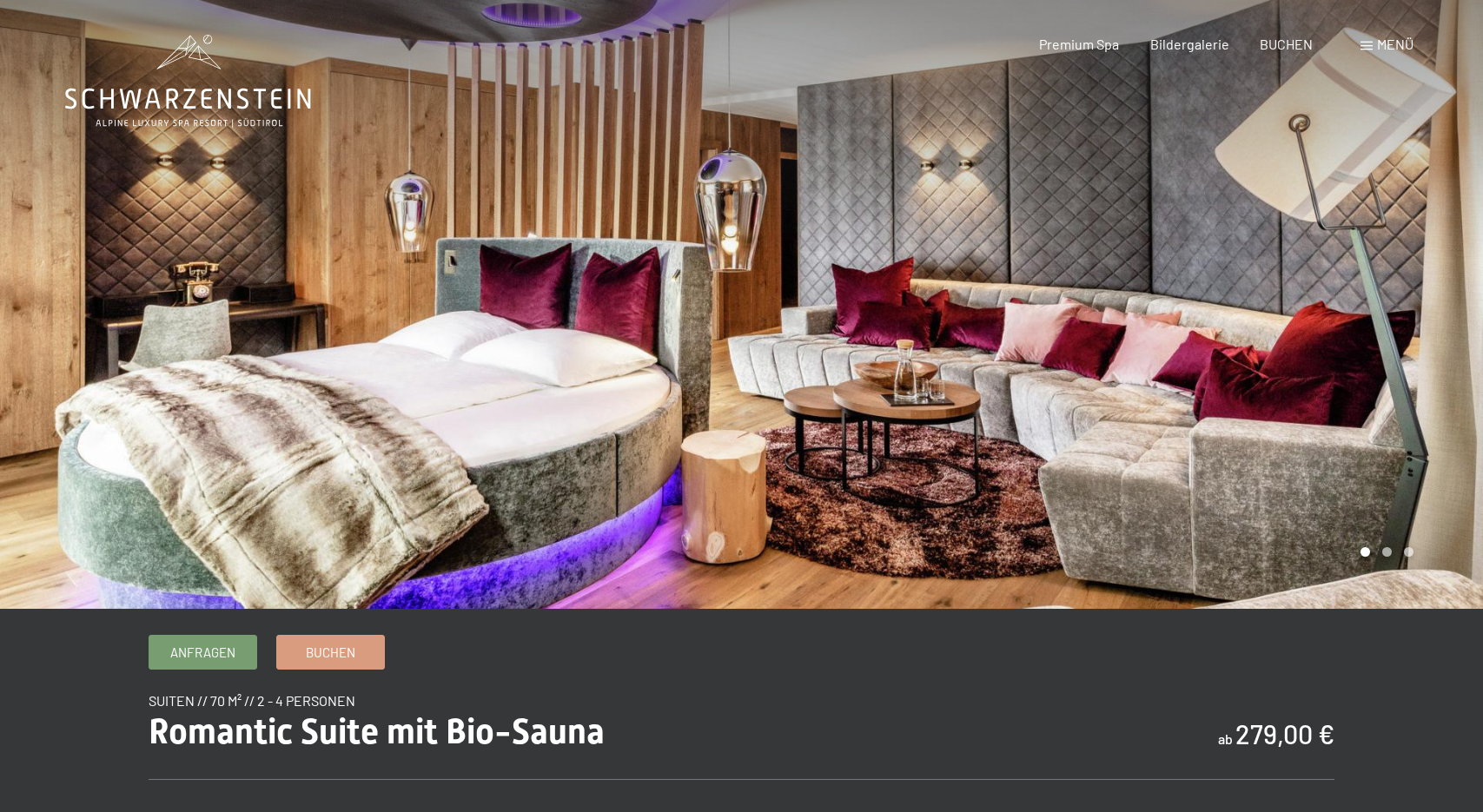
click at [1417, 296] on div at bounding box center [1113, 304] width 742 height 609
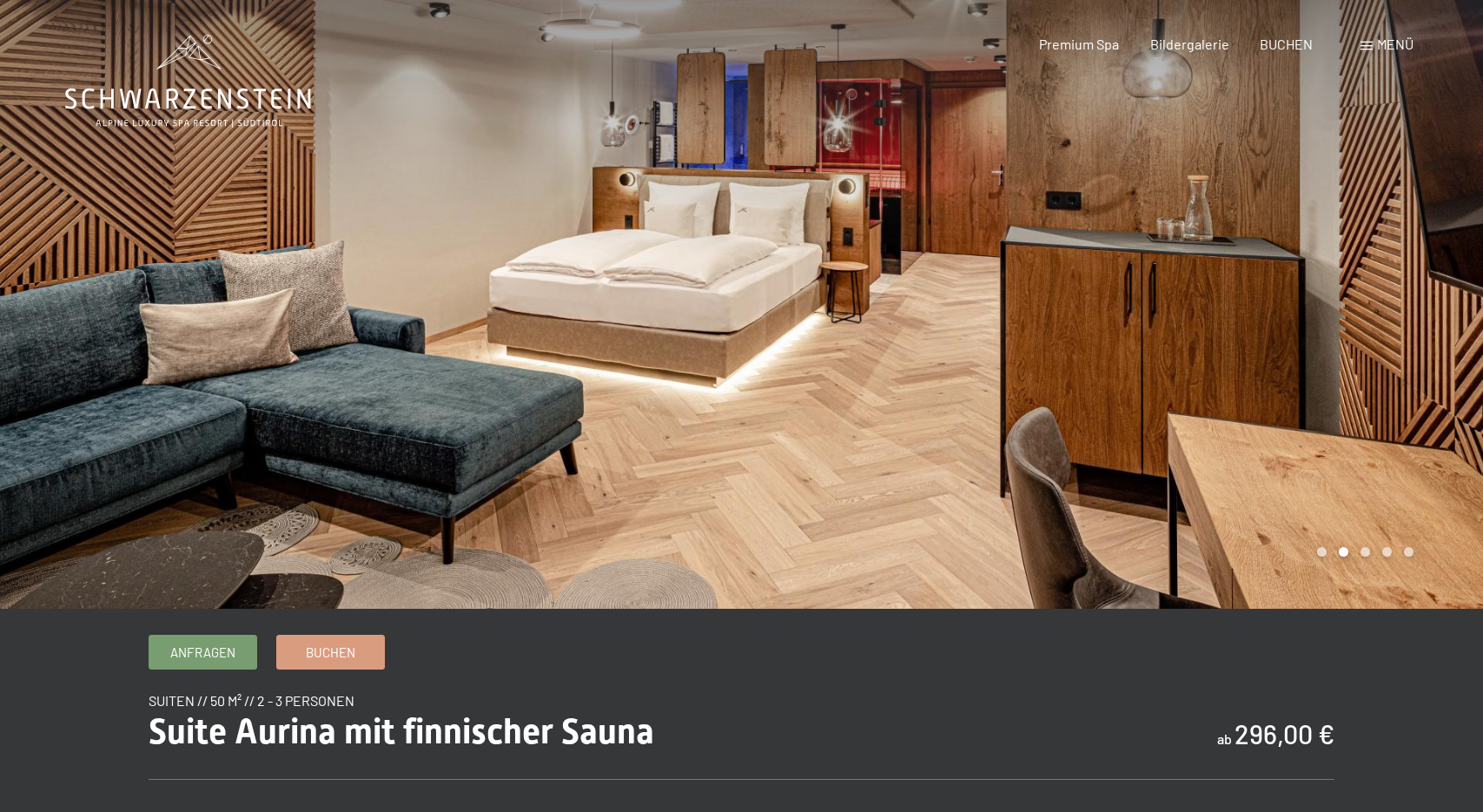
click at [1366, 284] on div at bounding box center [1113, 304] width 742 height 609
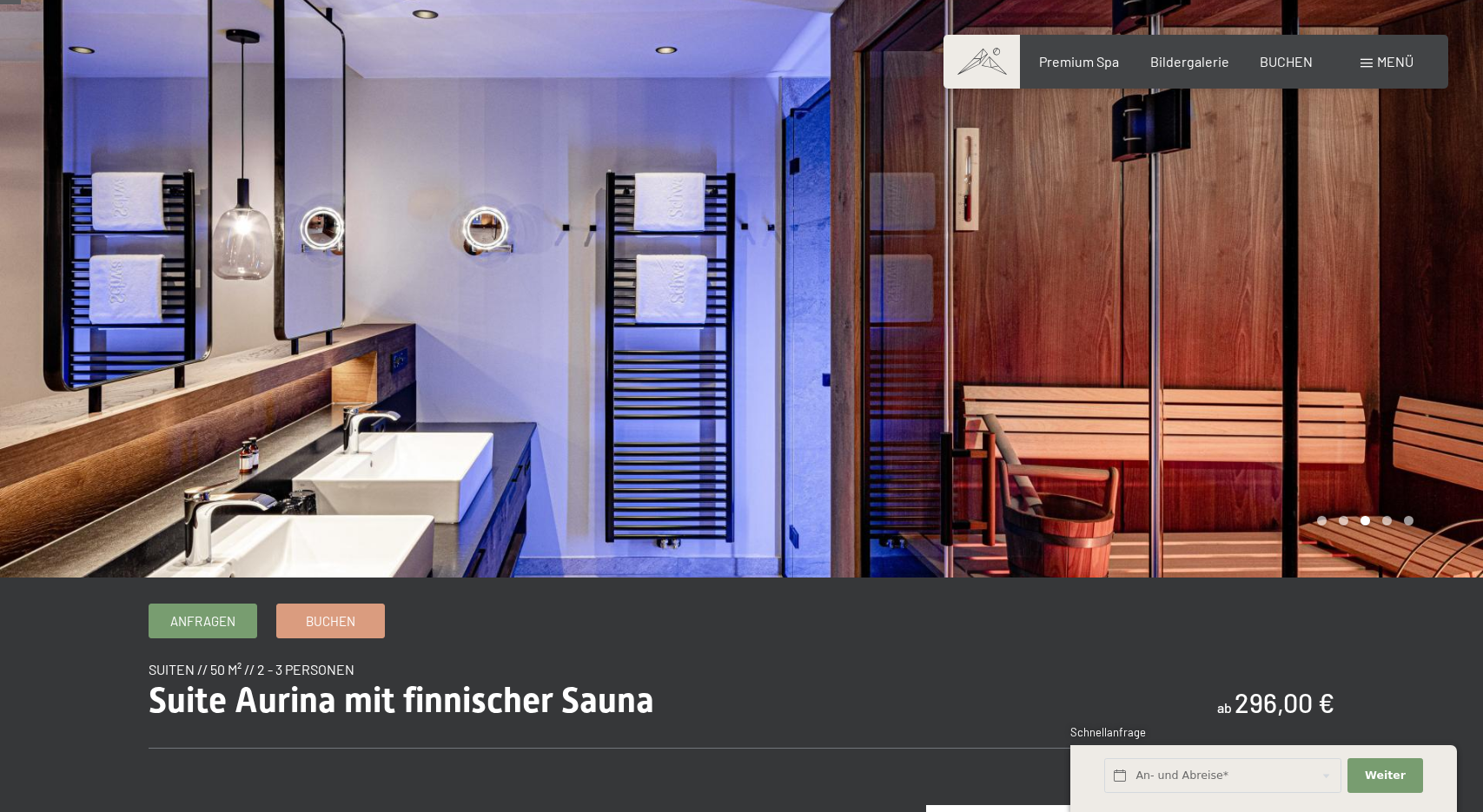
scroll to position [31, 0]
click at [1366, 284] on div at bounding box center [1113, 274] width 742 height 609
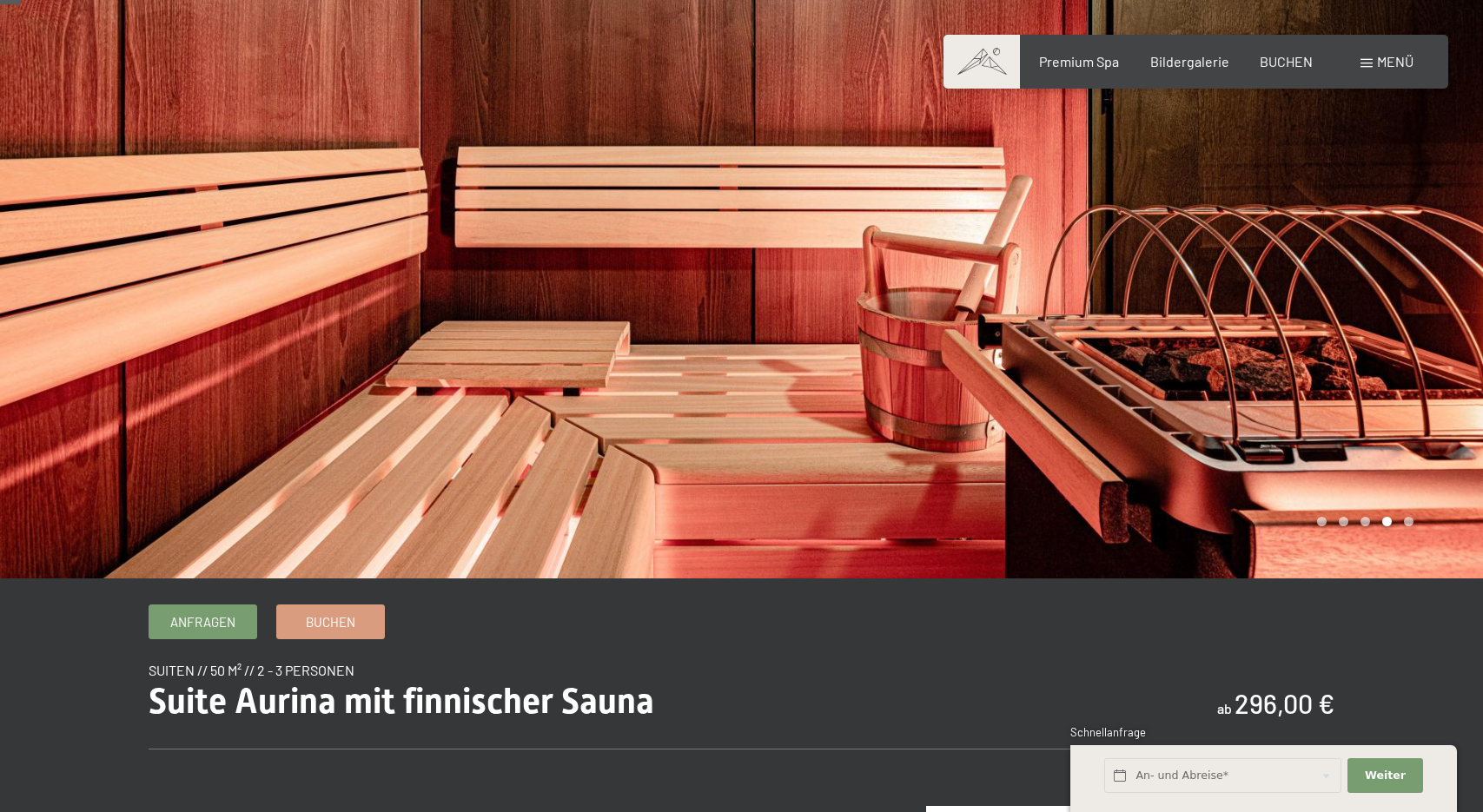
click at [1366, 284] on div at bounding box center [1113, 274] width 742 height 609
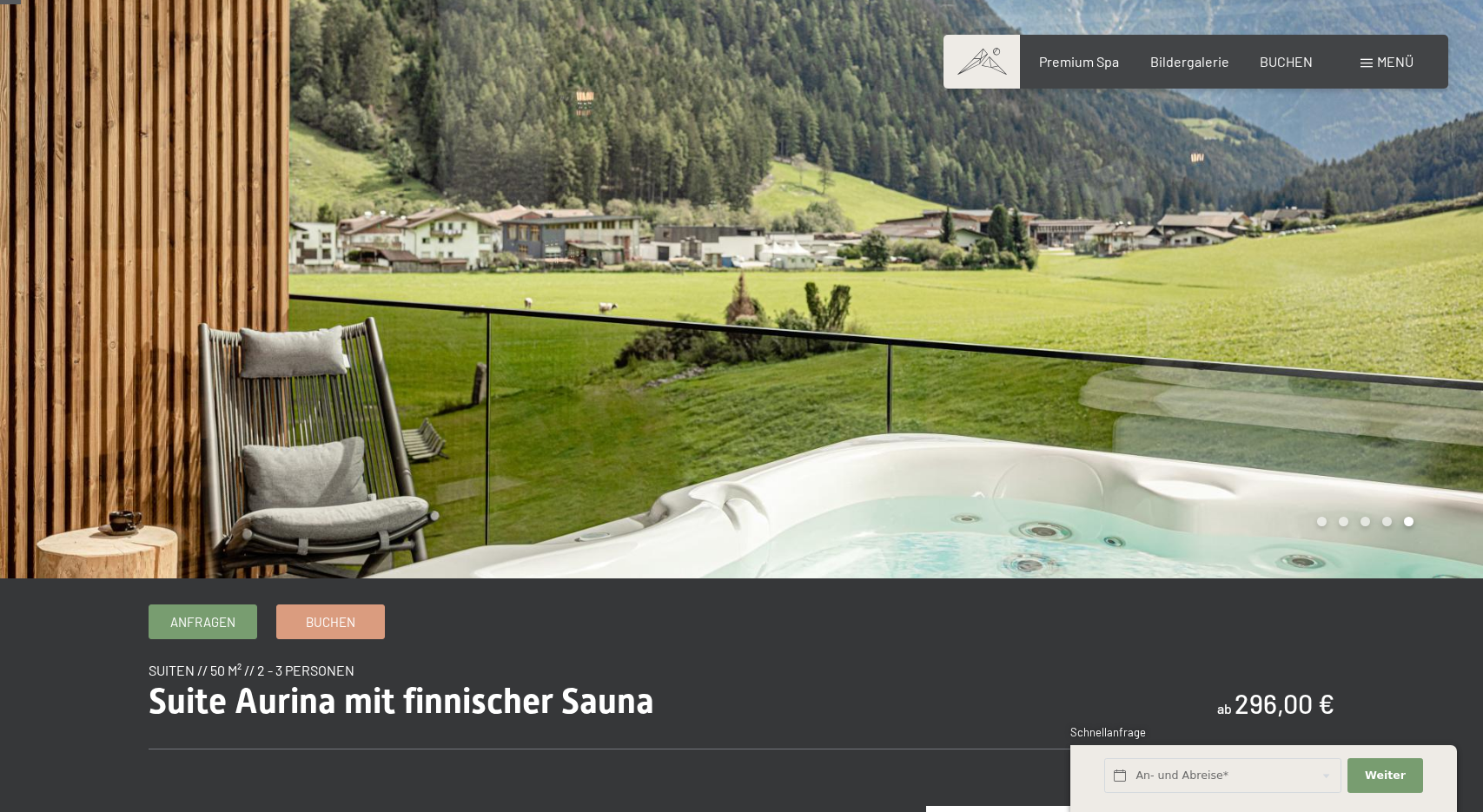
click at [1366, 284] on div at bounding box center [1113, 274] width 742 height 609
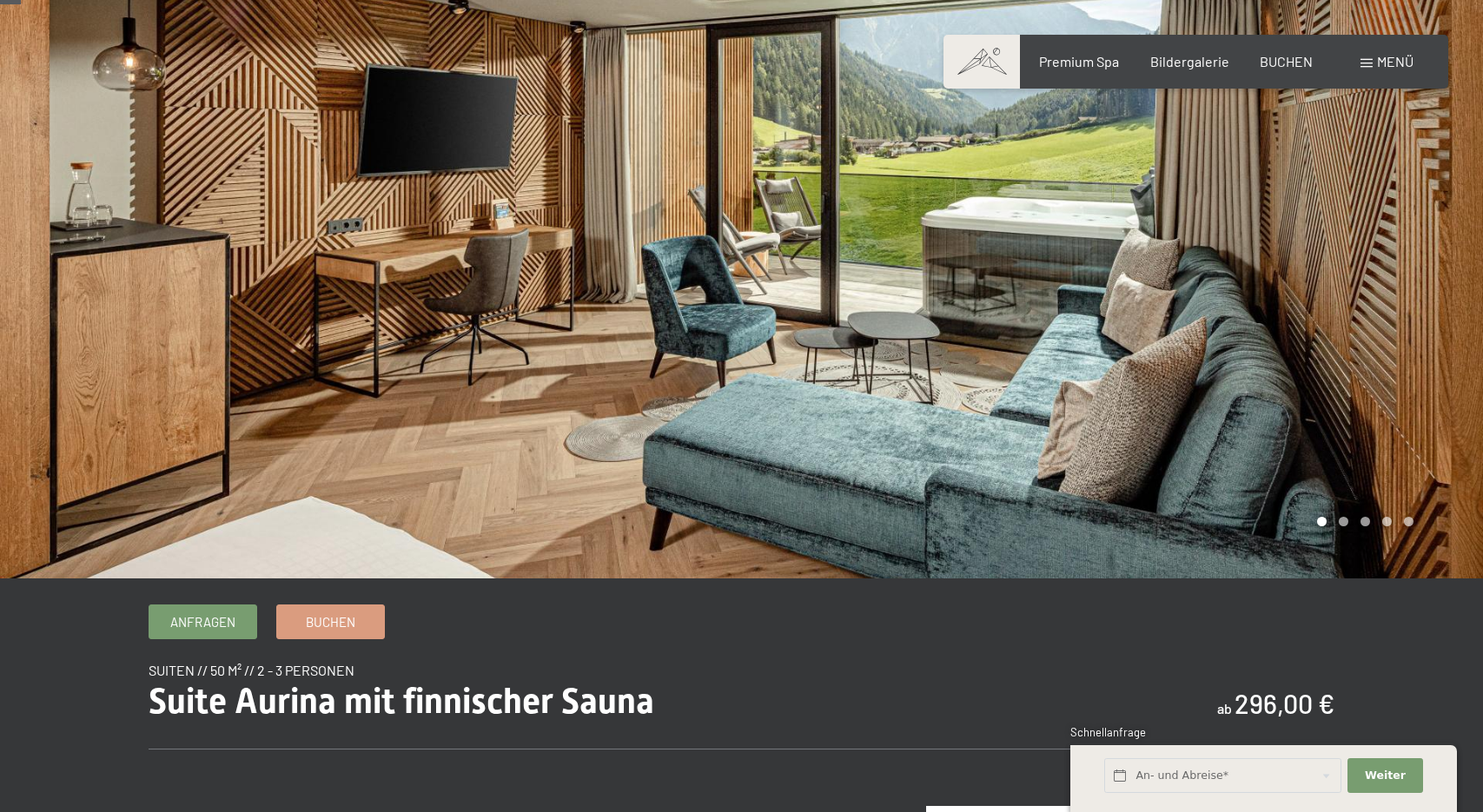
click at [1366, 284] on div at bounding box center [1113, 274] width 742 height 609
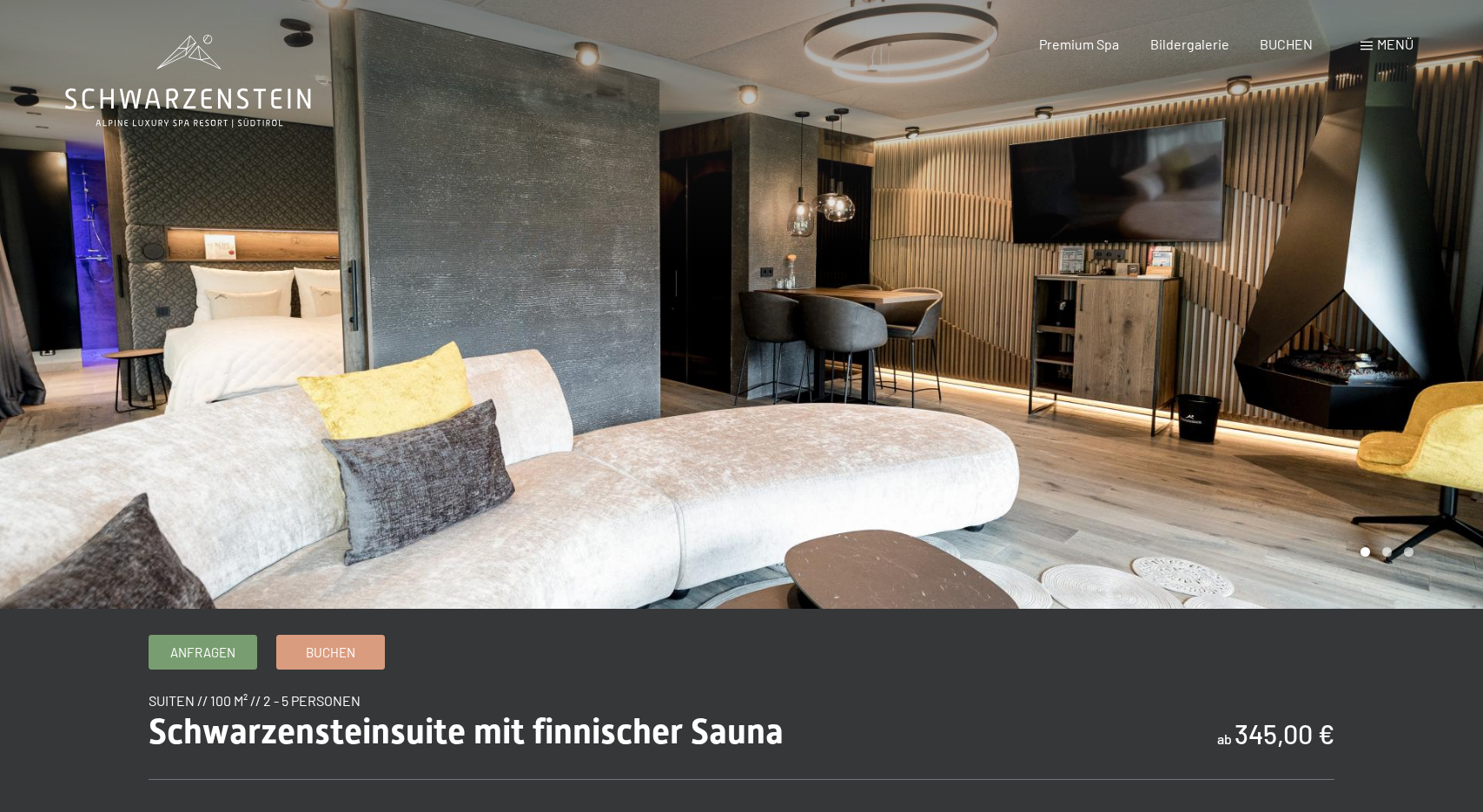
click at [1384, 315] on div at bounding box center [1113, 304] width 742 height 609
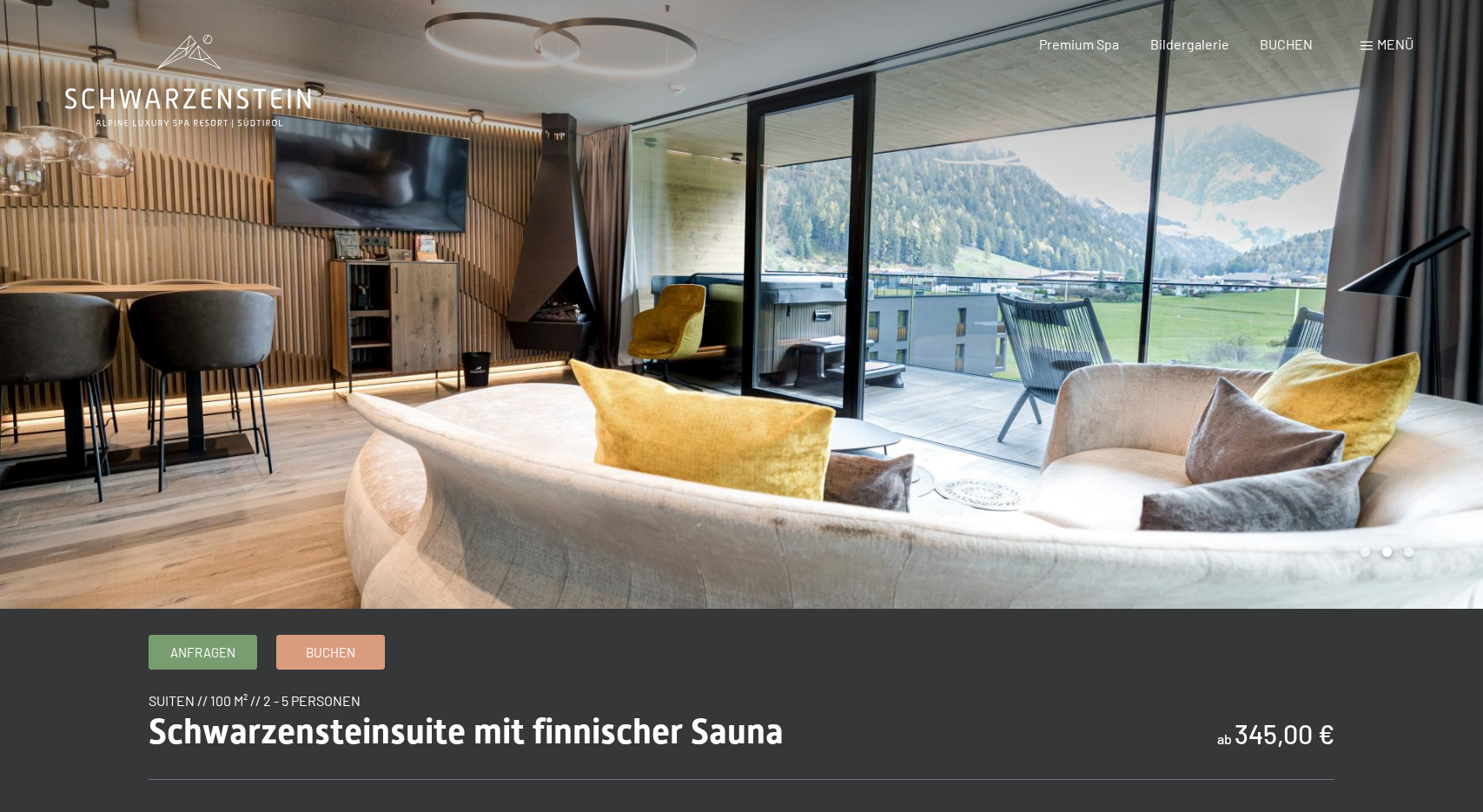
click at [1384, 315] on div at bounding box center [1113, 304] width 742 height 609
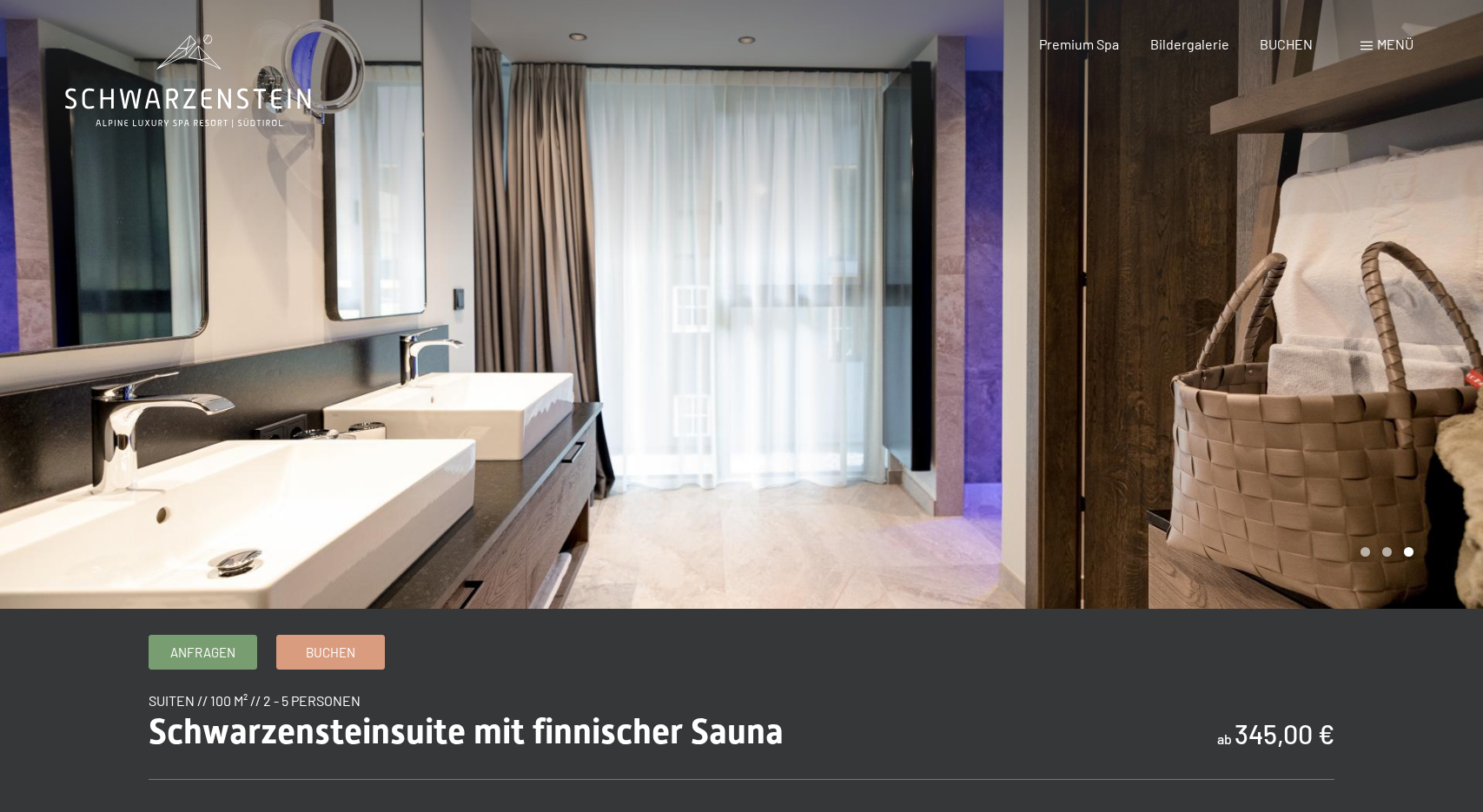
click at [1384, 315] on div at bounding box center [1113, 304] width 742 height 609
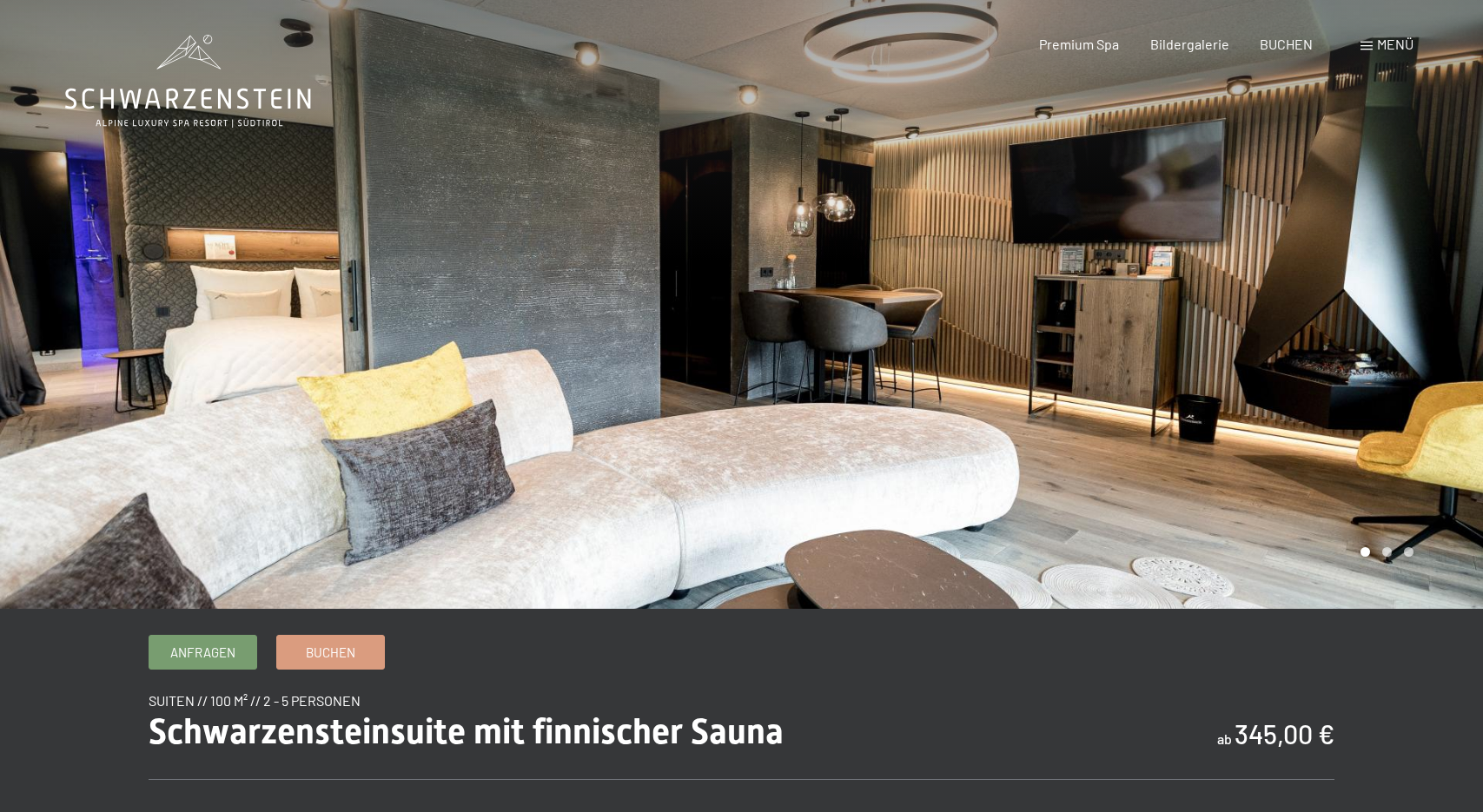
click at [1384, 315] on div at bounding box center [1113, 304] width 742 height 609
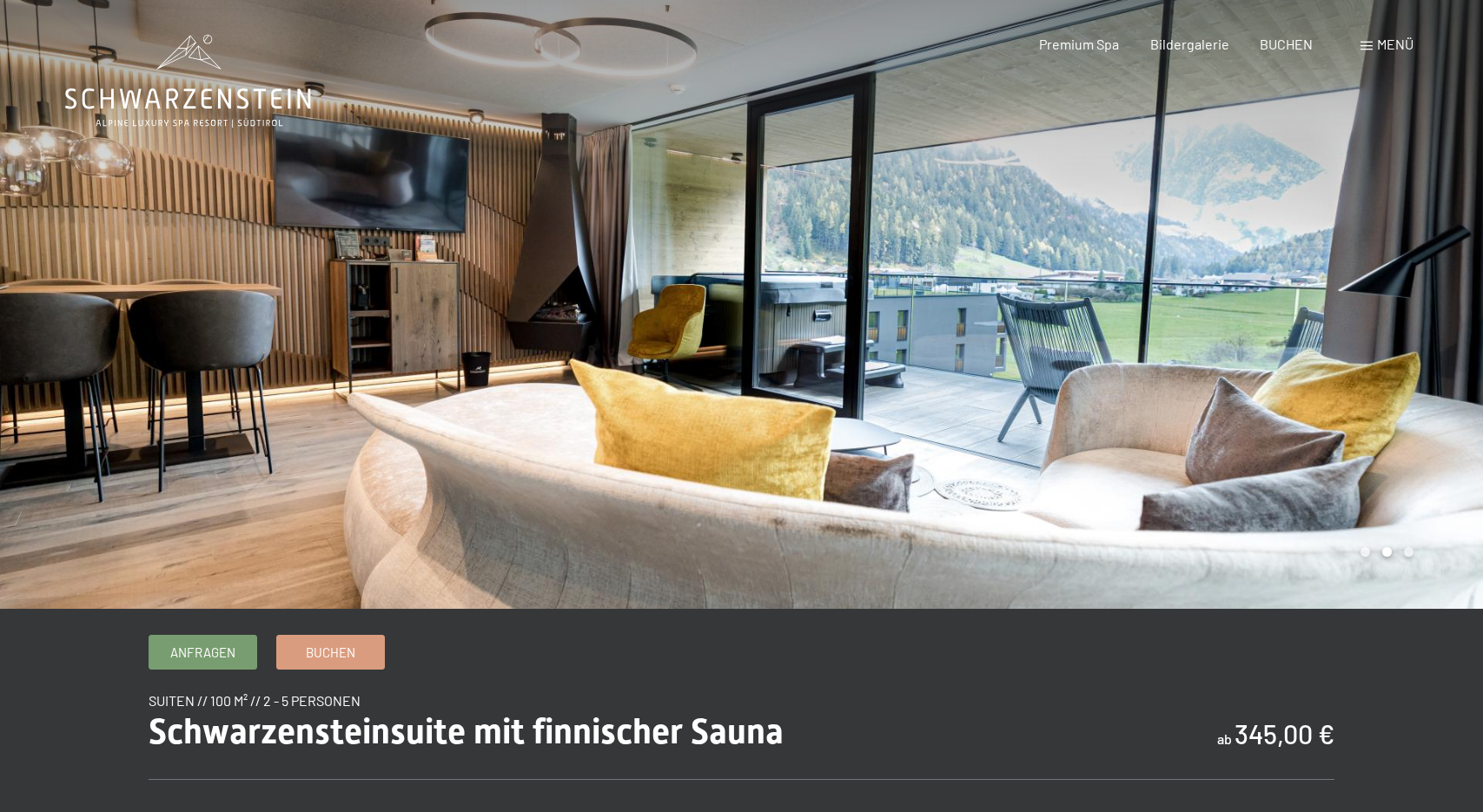
click at [1384, 315] on div at bounding box center [1113, 304] width 742 height 609
